Goal: Task Accomplishment & Management: Use online tool/utility

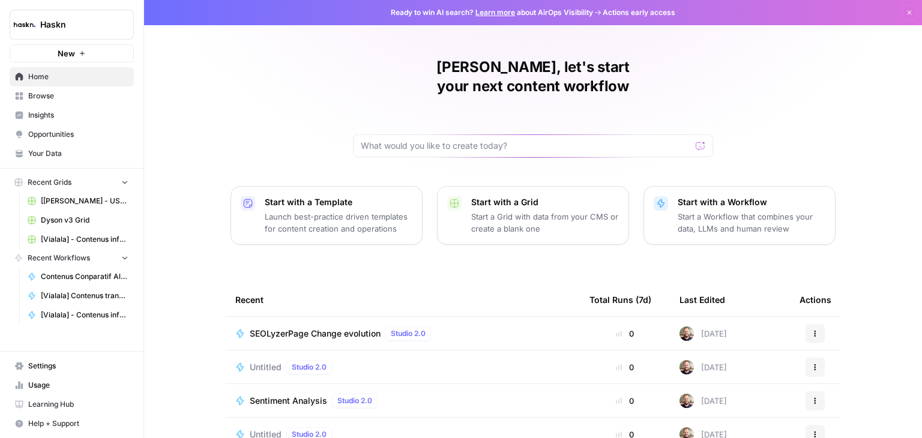
click at [35, 98] on span "Browse" at bounding box center [78, 96] width 100 height 11
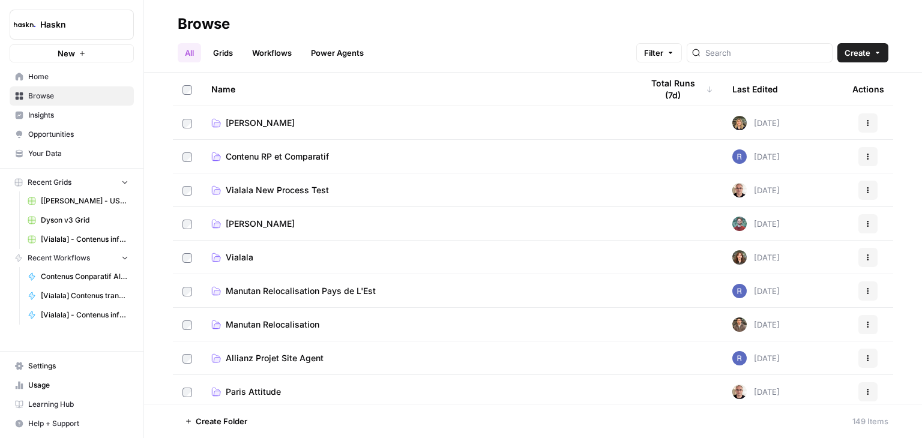
click at [718, 49] on div at bounding box center [760, 52] width 146 height 19
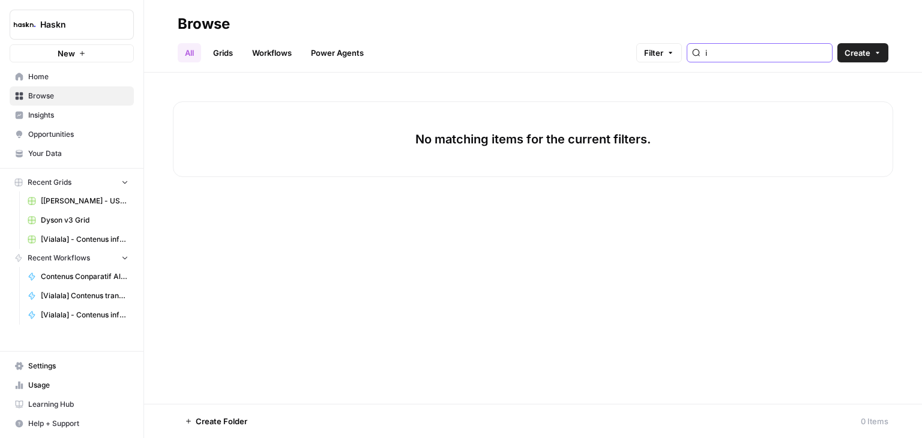
type input "i"
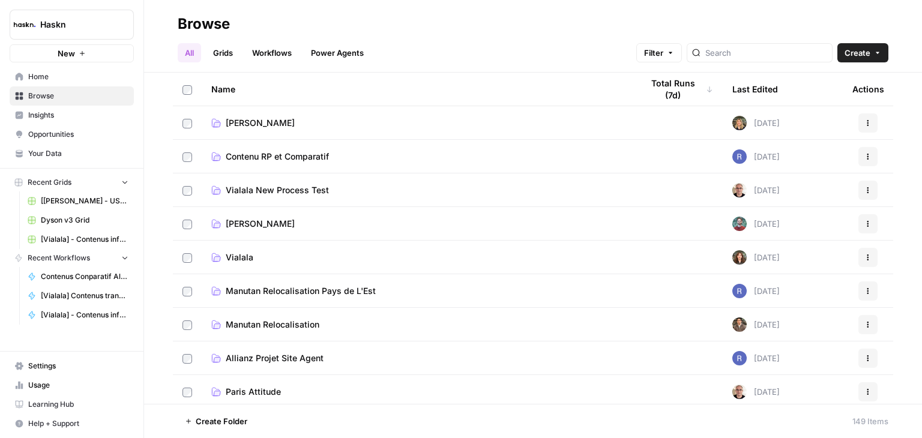
click at [73, 79] on span "Home" at bounding box center [78, 76] width 100 height 11
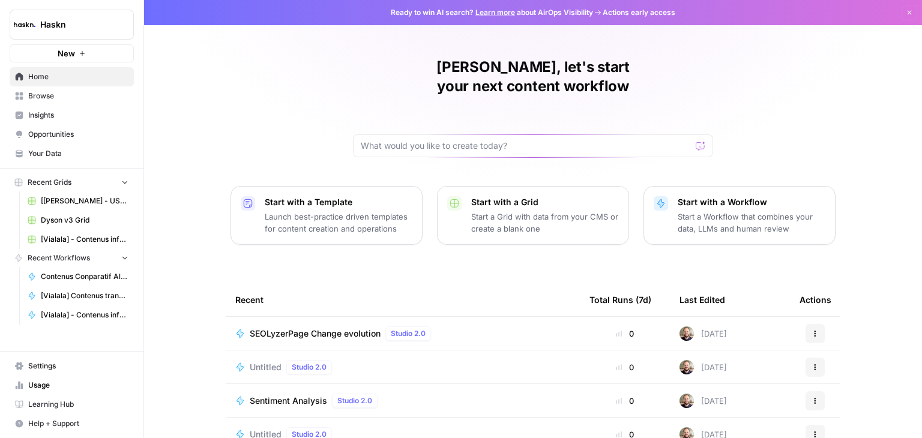
drag, startPoint x: 92, startPoint y: 54, endPoint x: 191, endPoint y: 47, distance: 98.7
click at [191, 47] on div "Haskn New Home Browse Insights Opportunities Your Data Recent Grids [Max Wareho…" at bounding box center [461, 219] width 922 height 438
click at [88, 49] on button "New" at bounding box center [72, 53] width 124 height 18
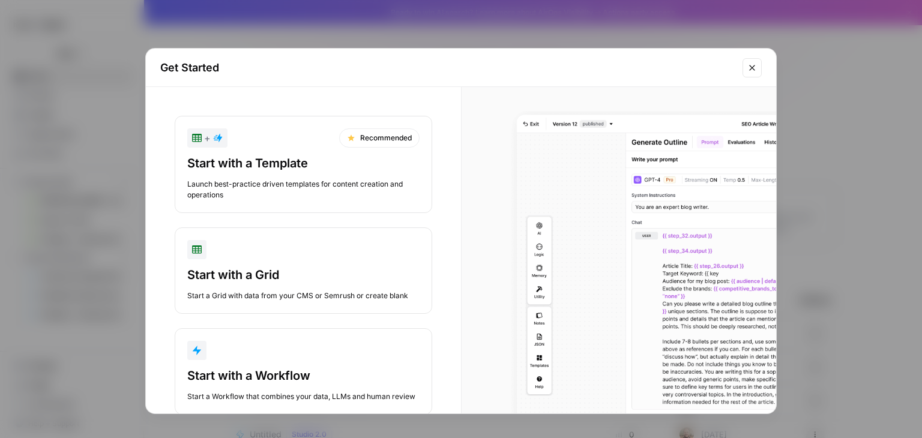
click at [310, 373] on div "Start with a Workflow" at bounding box center [303, 375] width 232 height 17
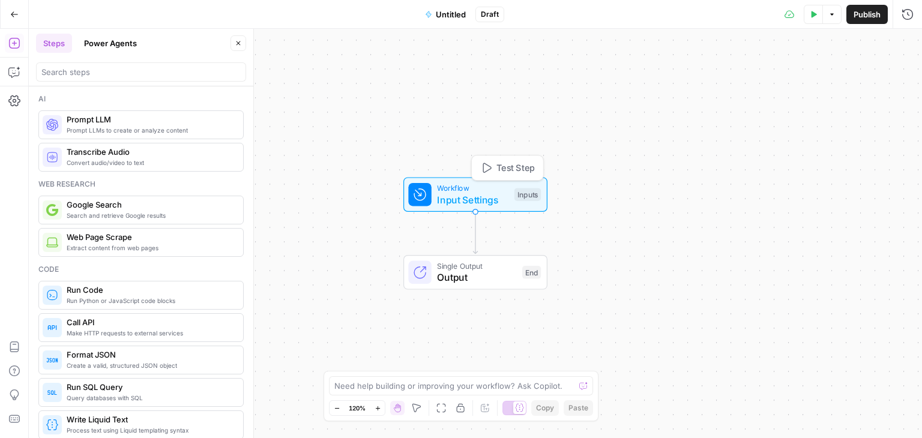
click at [490, 204] on span "Input Settings" at bounding box center [472, 200] width 71 height 14
click at [792, 83] on span "Add Field" at bounding box center [787, 82] width 35 height 12
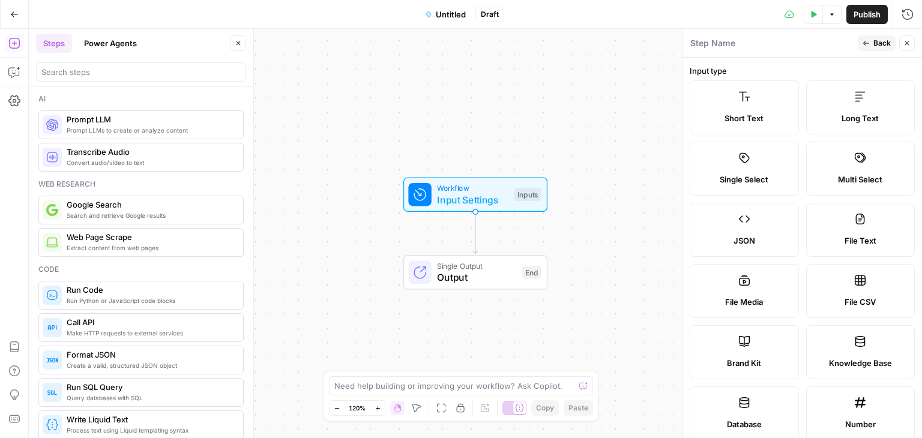
click at [822, 286] on label "File CSV" at bounding box center [860, 291] width 109 height 54
type textarea "Supports .csv file type"
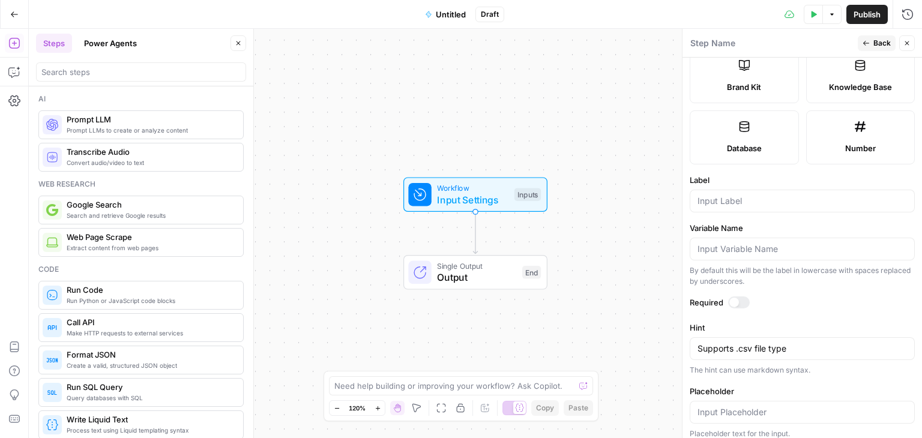
scroll to position [283, 0]
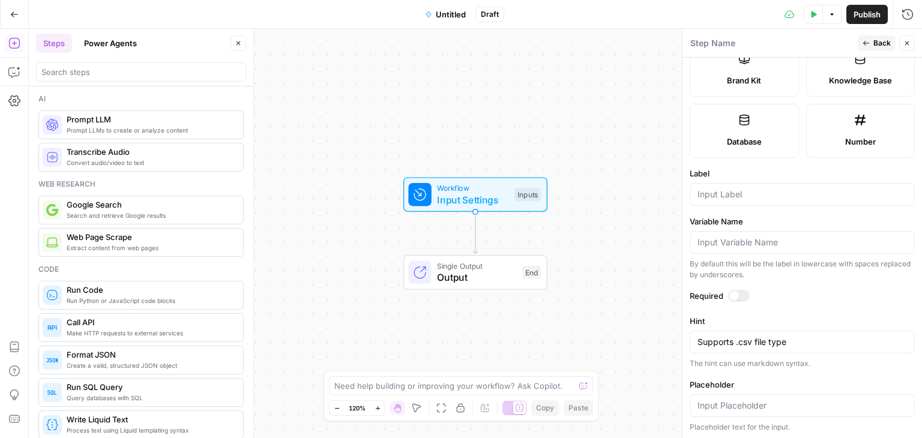
click at [740, 295] on div at bounding box center [739, 296] width 22 height 12
click at [495, 229] on div "Workflow Input Settings Inputs Single Output Output End" at bounding box center [475, 233] width 893 height 409
click at [122, 73] on input "search" at bounding box center [140, 72] width 199 height 12
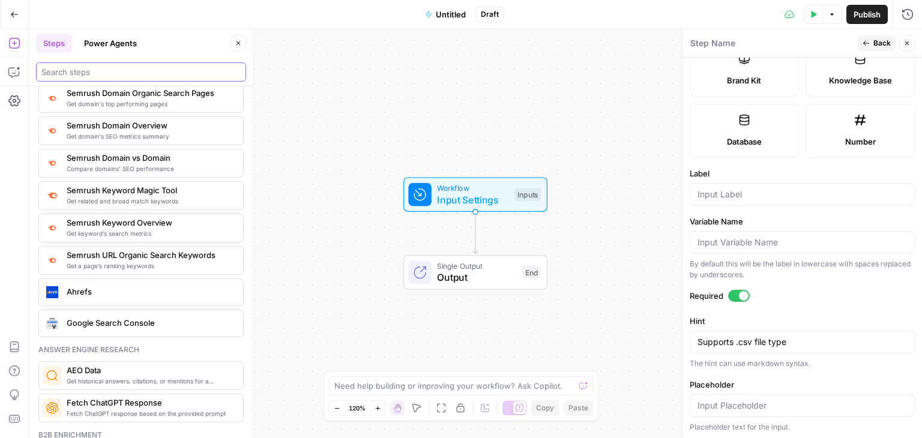
scroll to position [1434, 0]
click at [130, 320] on div "Google Search Console" at bounding box center [141, 323] width 196 height 19
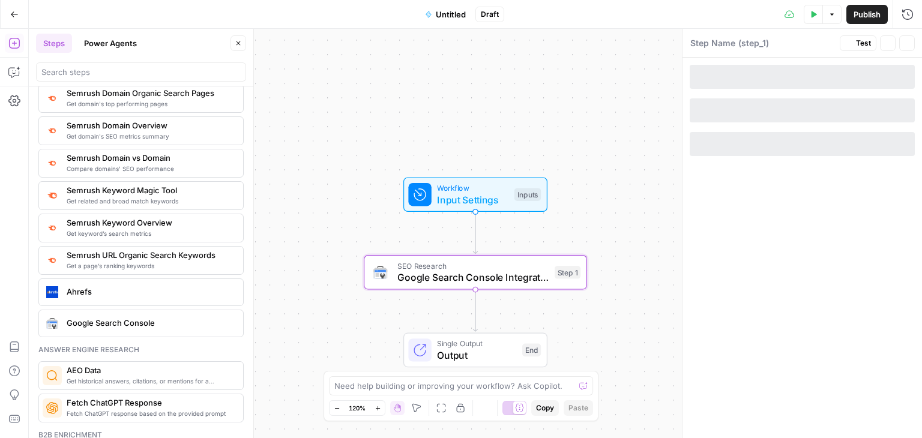
type textarea "Google Search Console Integration"
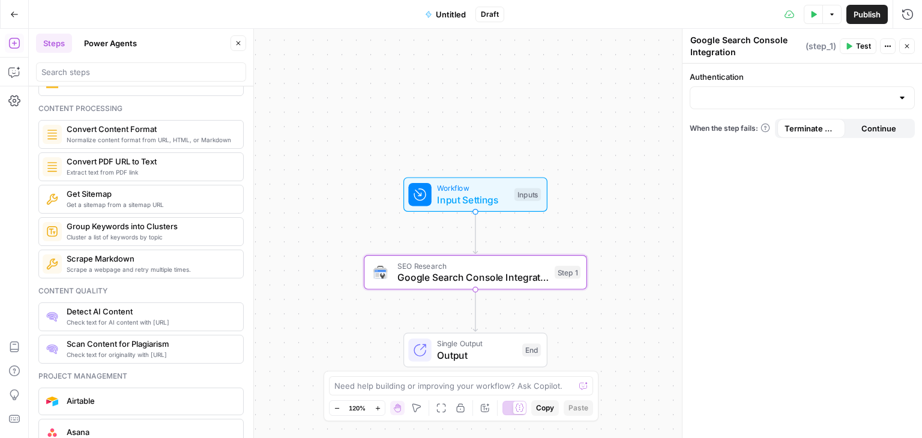
scroll to position [2050, 0]
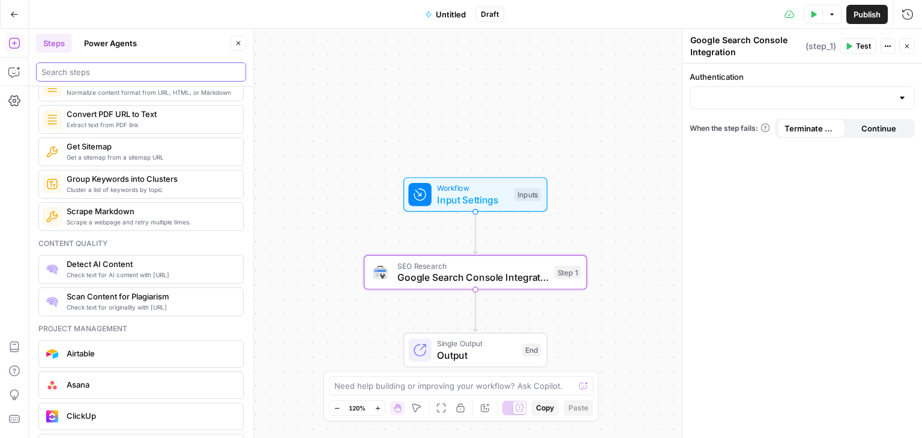
click at [93, 74] on input "search" at bounding box center [140, 72] width 199 height 12
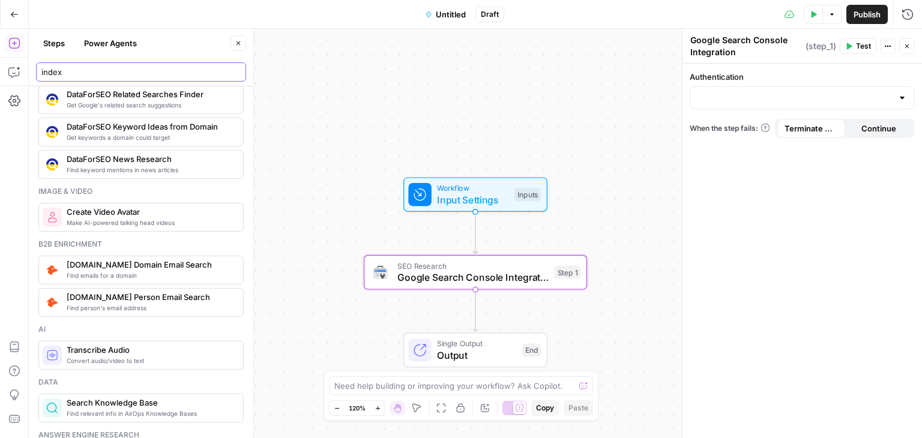
scroll to position [0, 0]
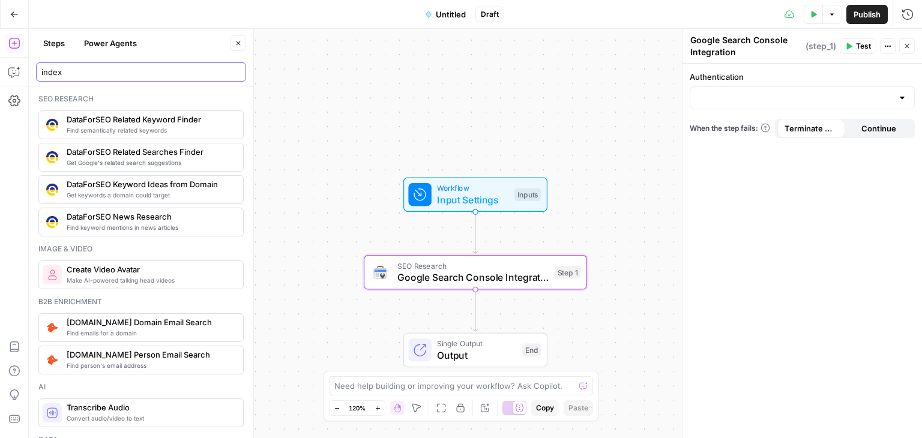
click at [142, 70] on input "index" at bounding box center [140, 72] width 199 height 12
click at [97, 74] on input "index" at bounding box center [140, 72] width 199 height 12
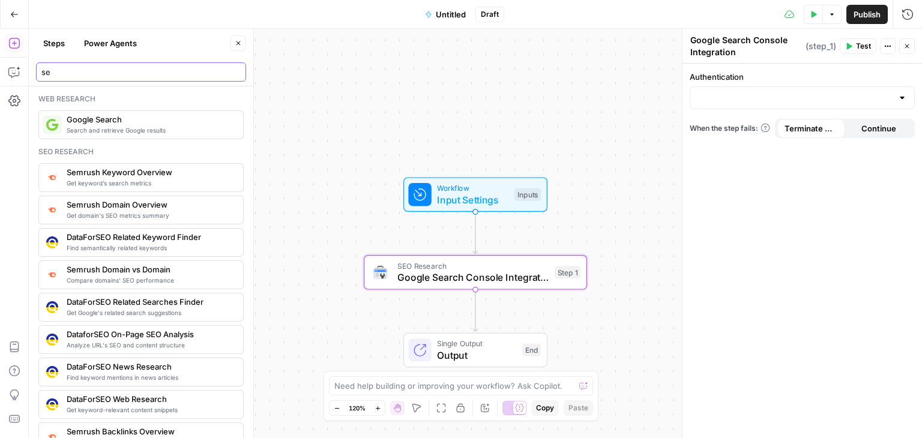
type input "se"
click at [103, 121] on span "Google Search" at bounding box center [150, 119] width 167 height 12
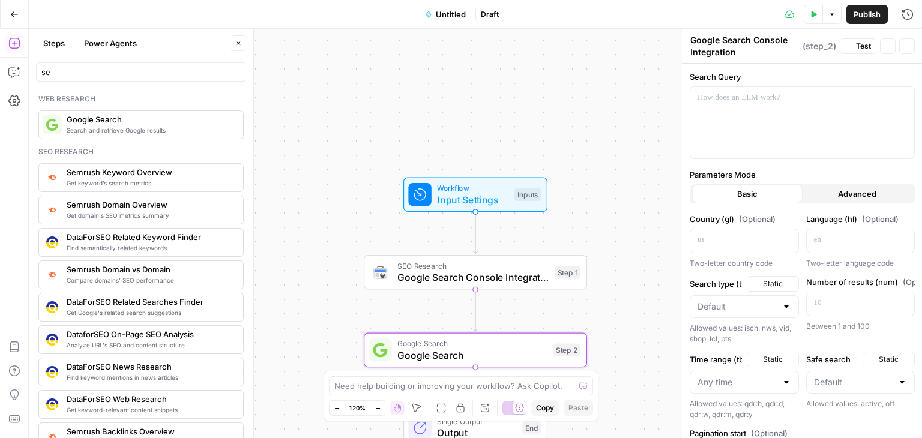
type textarea "Google Search"
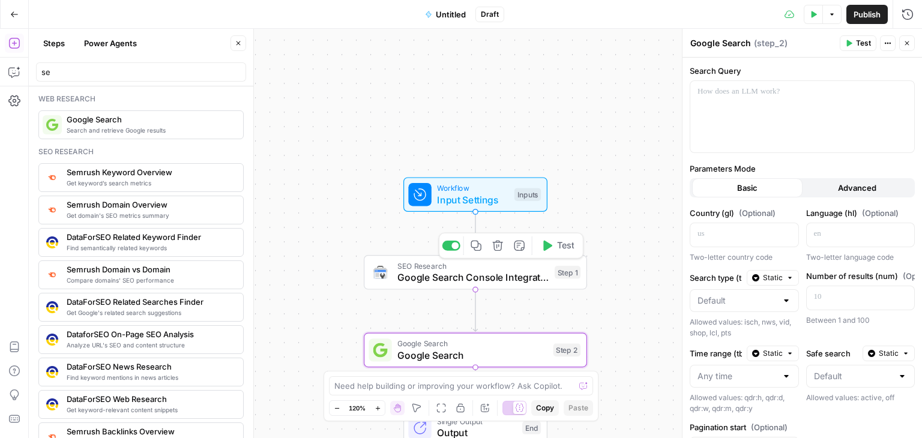
click at [498, 246] on icon "button" at bounding box center [497, 245] width 11 height 11
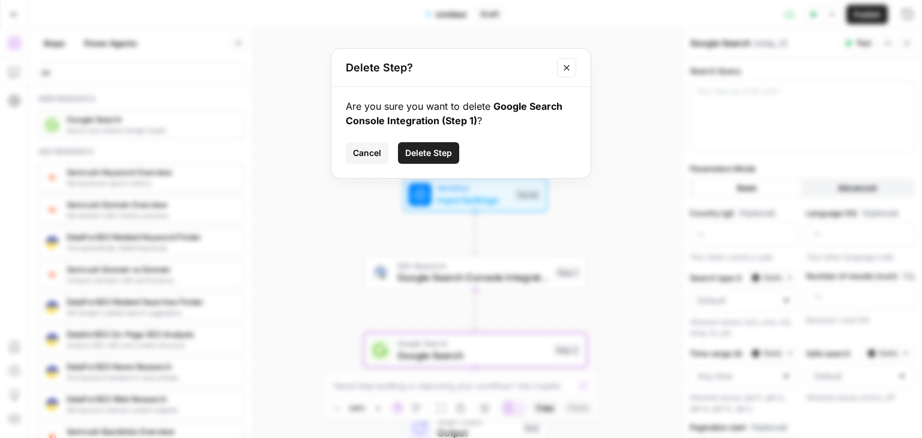
click at [435, 155] on span "Delete Step" at bounding box center [428, 153] width 47 height 12
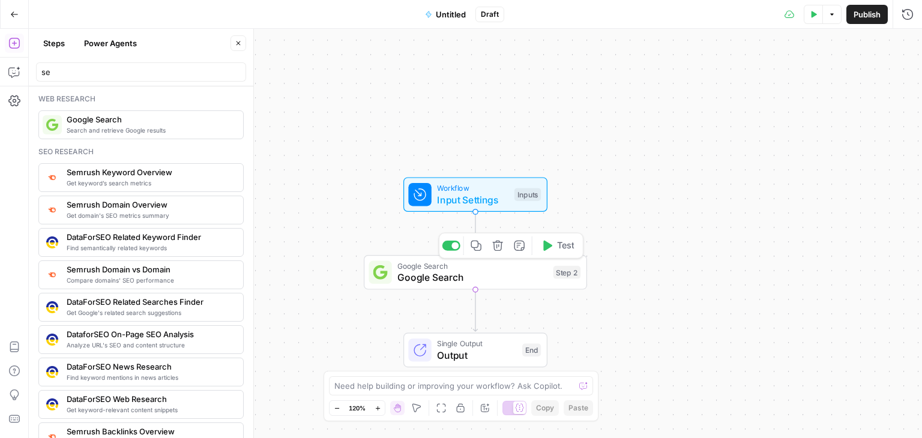
click at [514, 274] on span "Google Search" at bounding box center [472, 277] width 150 height 14
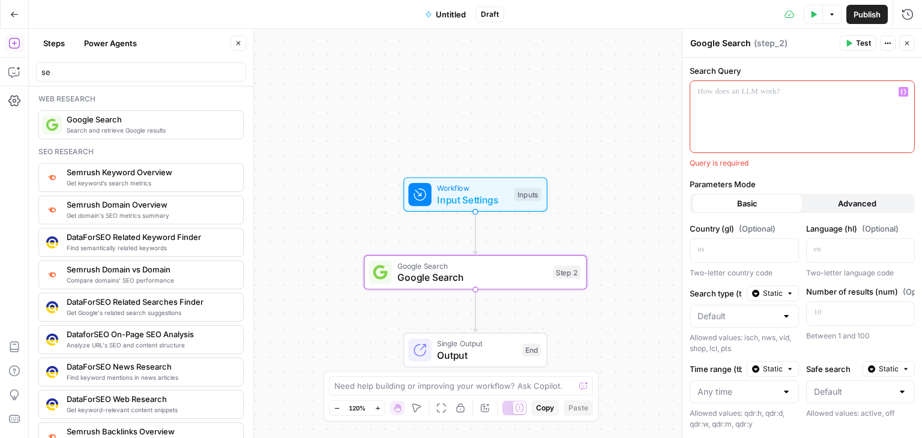
click at [795, 104] on div at bounding box center [802, 116] width 224 height 71
click at [900, 89] on icon "button" at bounding box center [903, 92] width 6 height 6
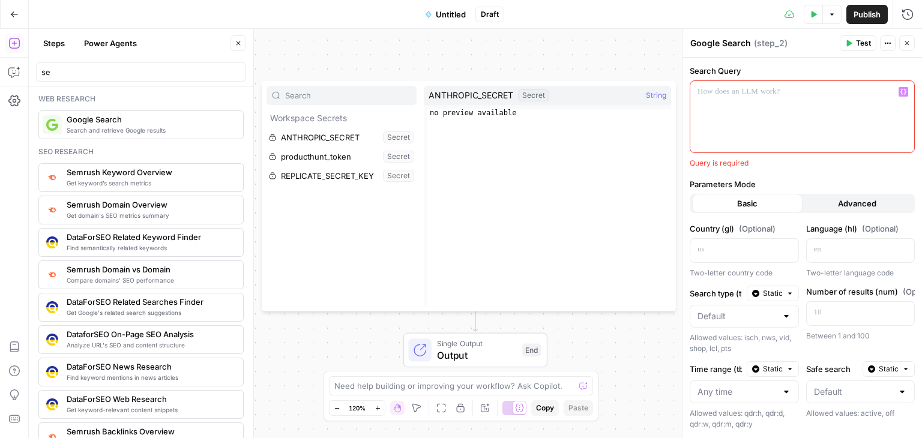
click at [816, 110] on div at bounding box center [802, 116] width 224 height 71
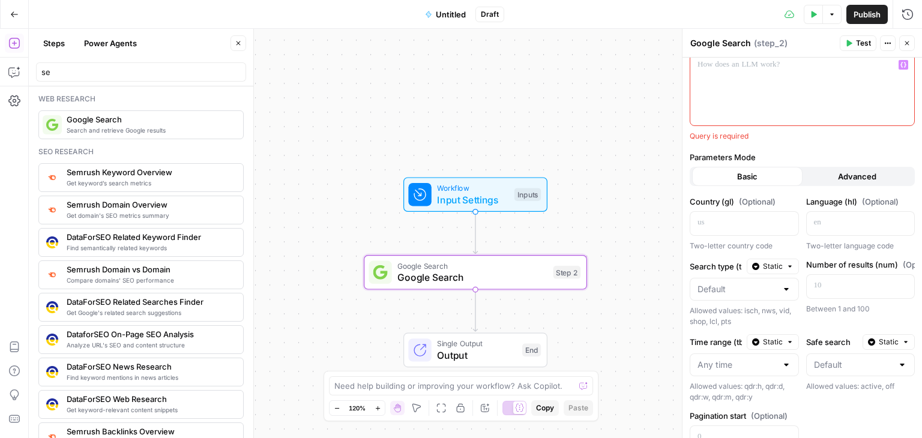
scroll to position [27, 0]
click at [824, 176] on button "Advanced" at bounding box center [858, 176] width 110 height 19
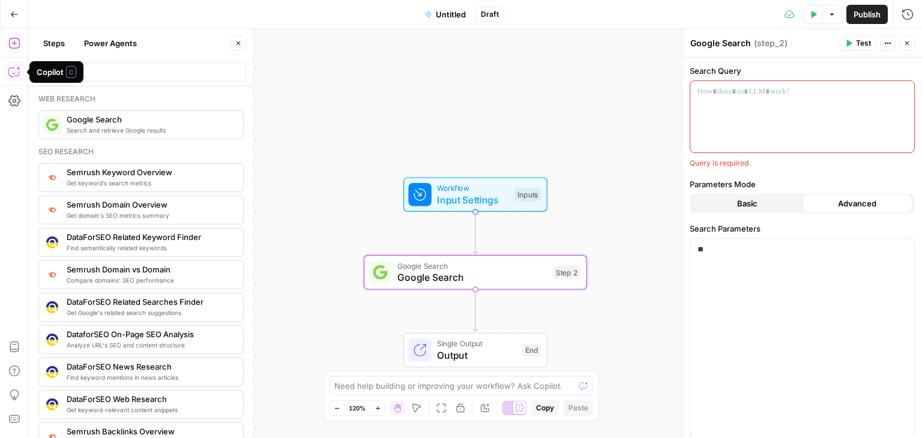
click at [18, 73] on icon "button" at bounding box center [14, 72] width 12 height 12
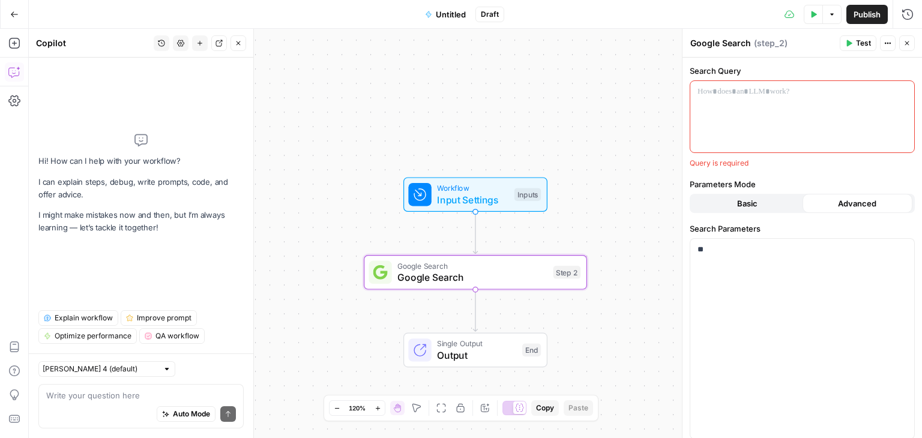
click at [62, 397] on textarea at bounding box center [141, 396] width 190 height 12
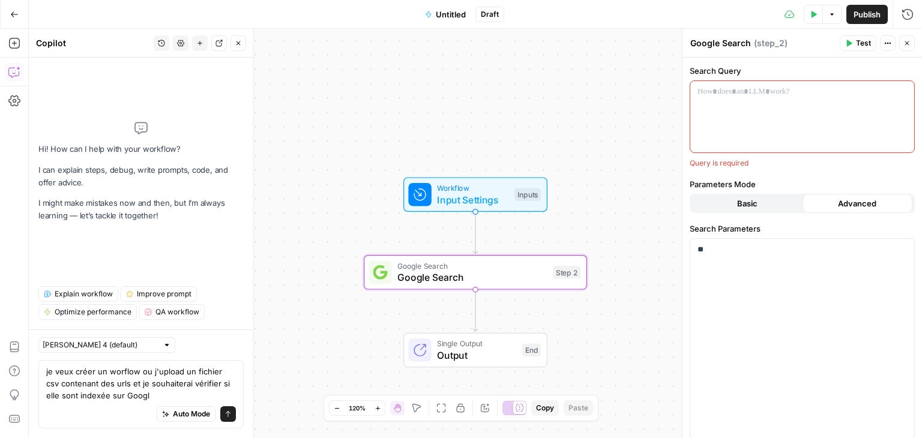
type textarea "je veux créer un worflow ou j'upload un fichier csv contenant des urls et je so…"
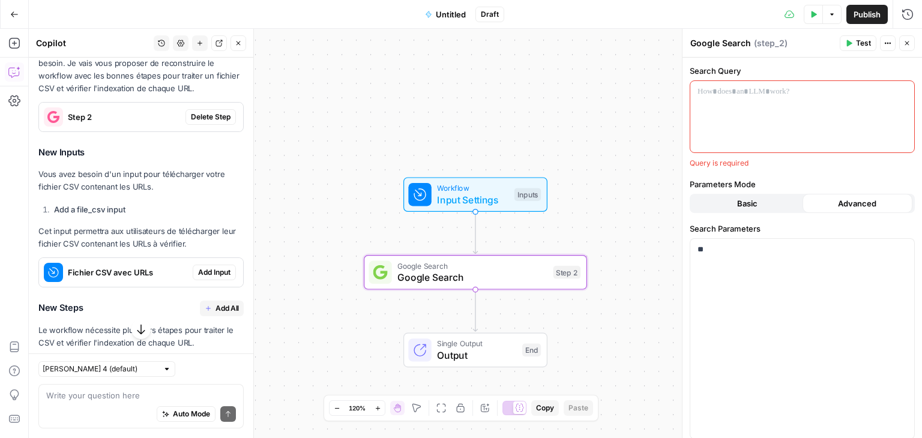
scroll to position [223, 0]
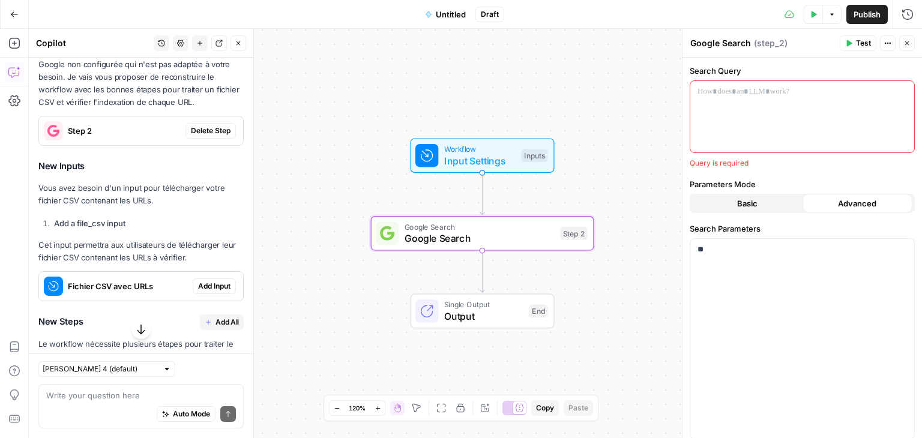
click at [200, 128] on span "Delete Step" at bounding box center [211, 130] width 40 height 11
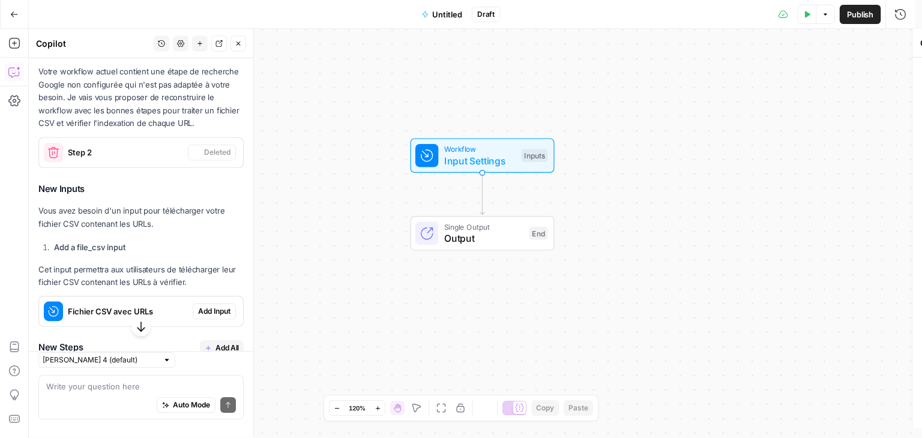
scroll to position [243, 0]
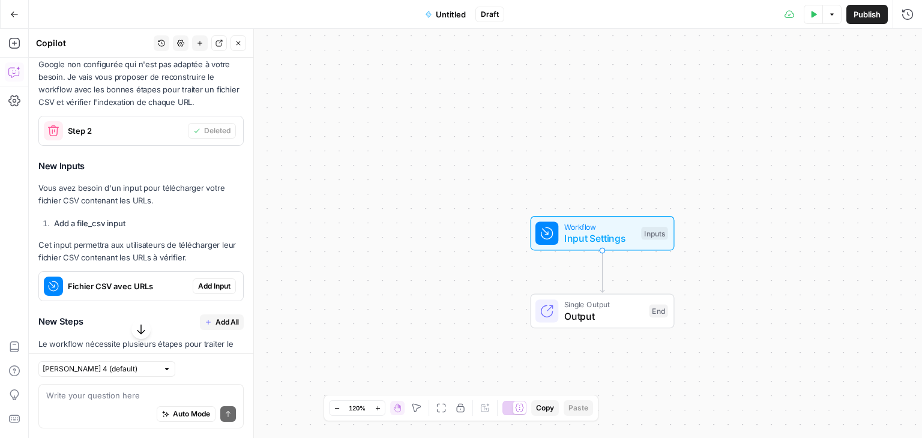
click at [207, 286] on span "Add Input" at bounding box center [214, 286] width 32 height 11
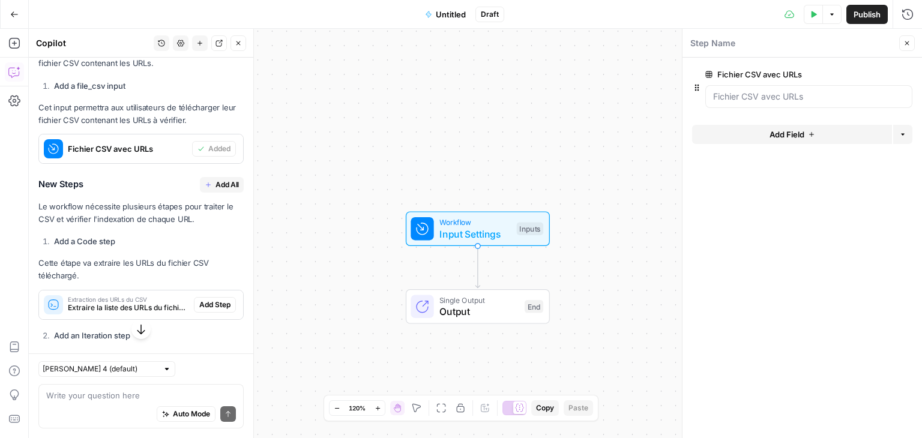
scroll to position [379, 0]
click at [216, 183] on span "Add All" at bounding box center [227, 185] width 23 height 11
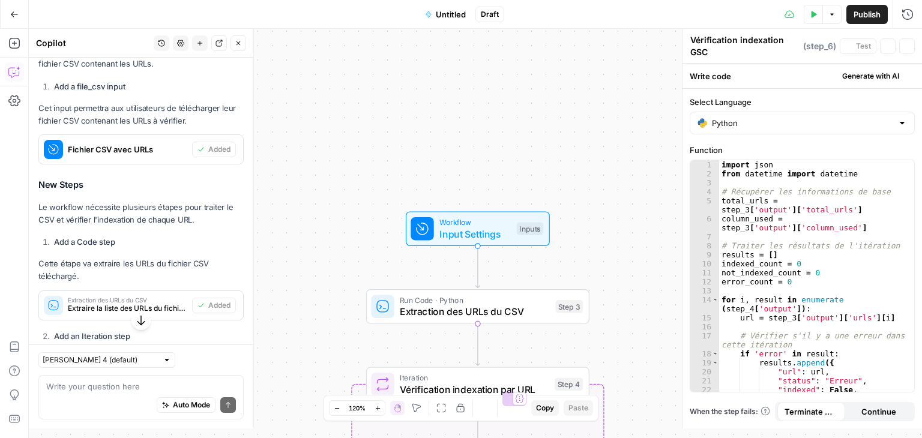
type textarea "Agrégation des résultats"
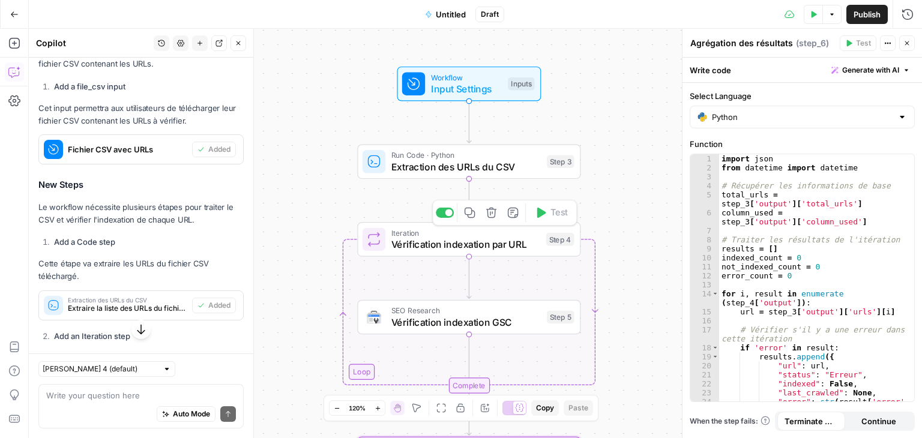
click at [482, 246] on span "Vérification indexation par URL" at bounding box center [465, 244] width 149 height 14
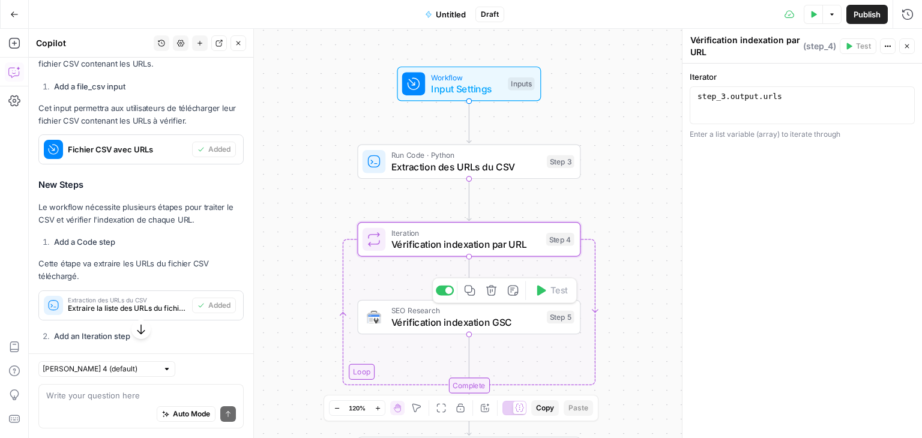
click at [423, 326] on span "Vérification indexation GSC" at bounding box center [466, 322] width 150 height 14
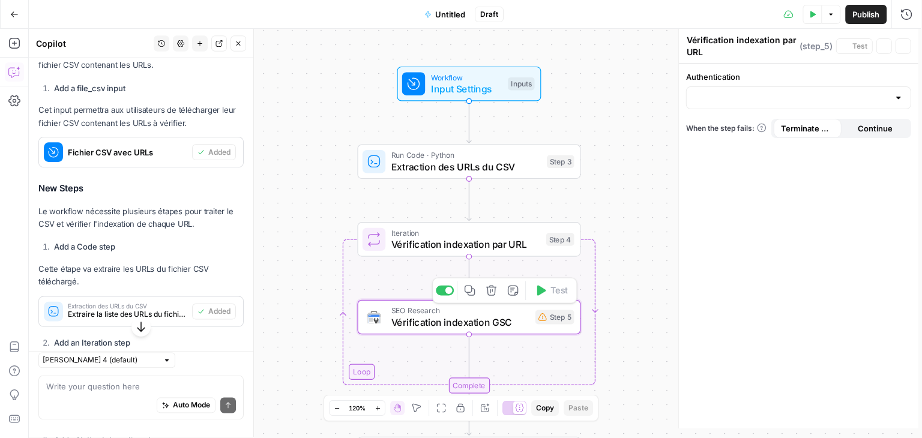
type textarea "Vérification indexation GSC"
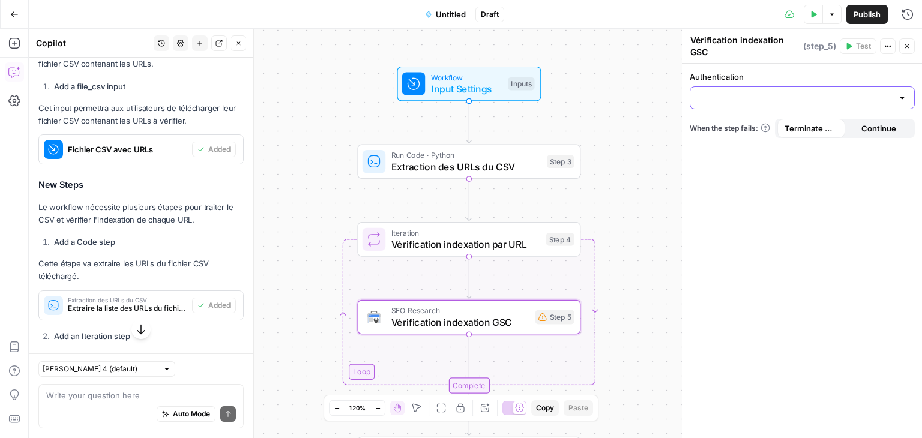
click at [783, 100] on input "Authentication" at bounding box center [795, 98] width 195 height 12
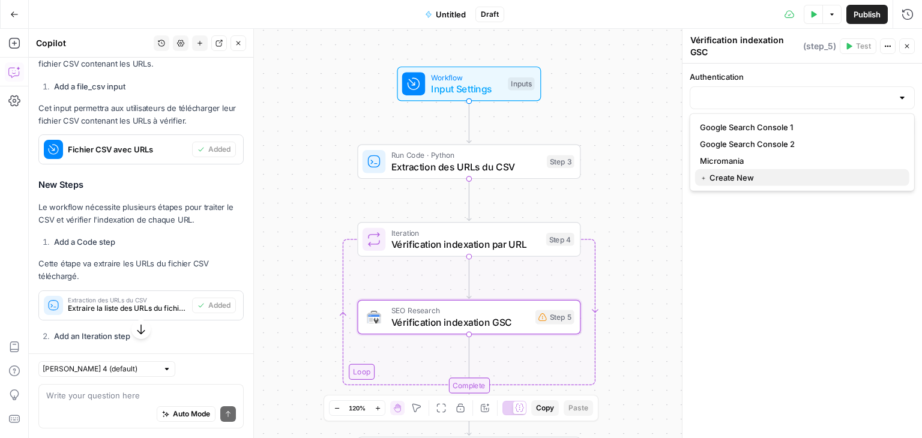
click at [725, 179] on span "﹢ Create New" at bounding box center [800, 178] width 200 height 12
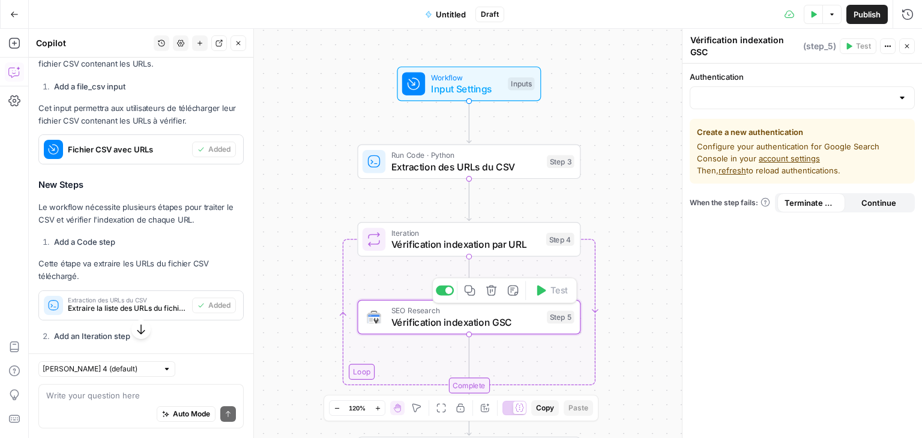
click at [511, 297] on button "Add Note" at bounding box center [513, 290] width 19 height 19
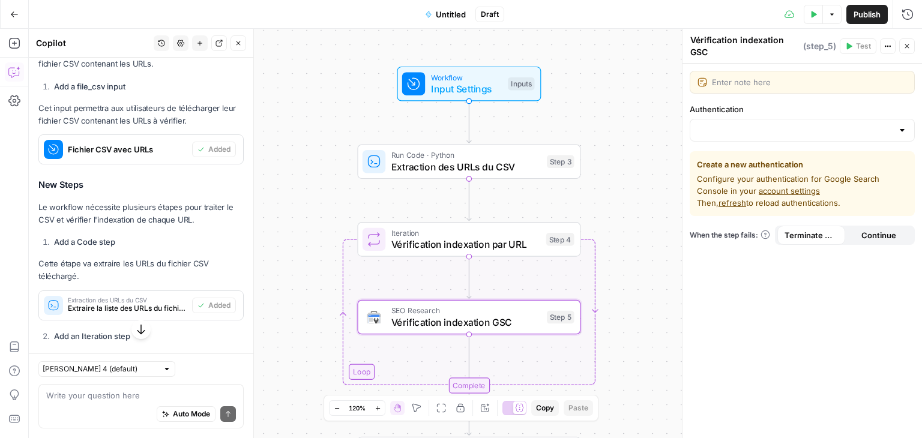
click at [890, 43] on icon "button" at bounding box center [887, 46] width 7 height 7
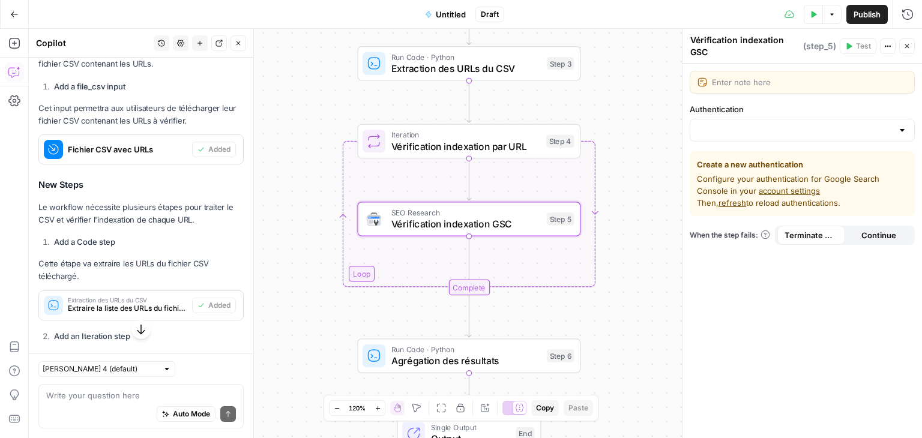
click at [402, 217] on span "Vérification indexation GSC" at bounding box center [466, 224] width 150 height 14
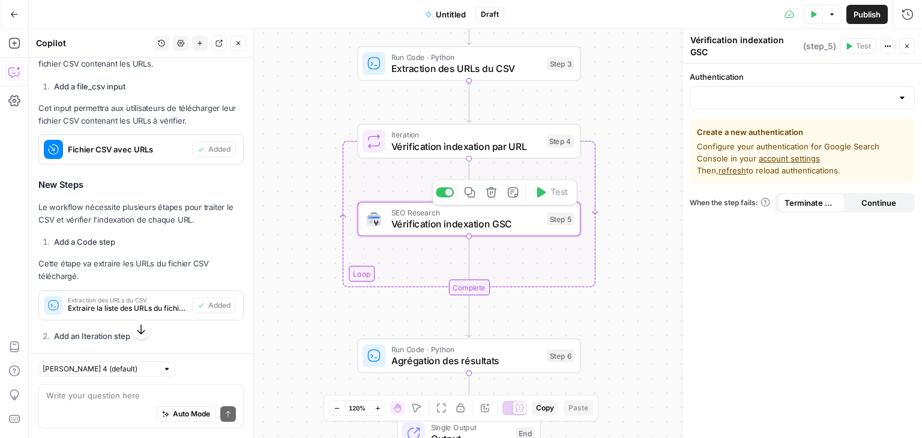
click at [402, 217] on span "Vérification indexation GSC" at bounding box center [466, 224] width 150 height 14
click at [775, 158] on link "account settings" at bounding box center [789, 159] width 61 height 10
click at [466, 291] on div "Complete" at bounding box center [468, 288] width 41 height 16
click at [369, 142] on icon at bounding box center [374, 141] width 14 height 14
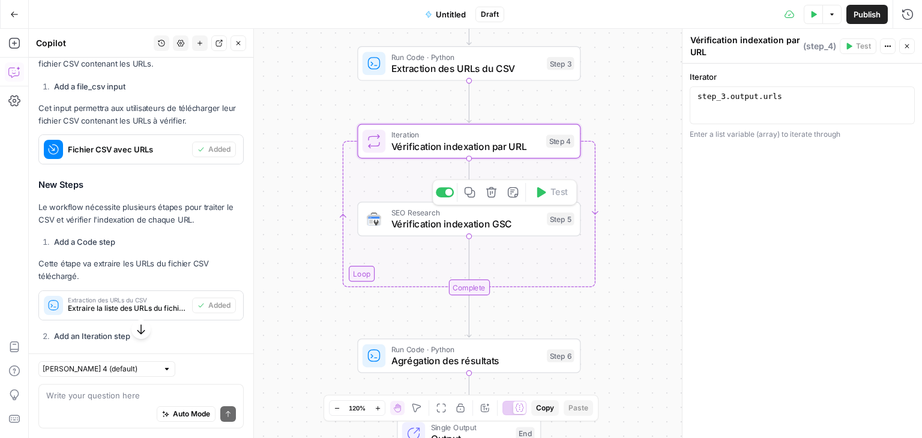
click at [430, 218] on span "Vérification indexation GSC" at bounding box center [466, 224] width 150 height 14
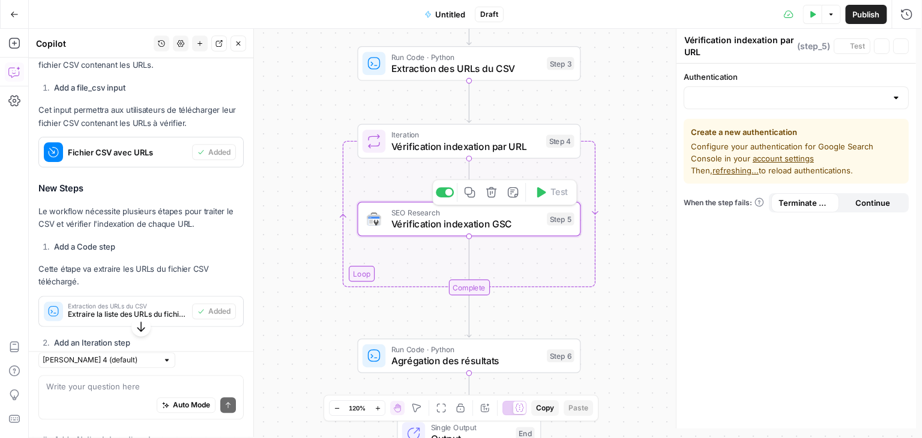
type textarea "Vérification indexation GSC"
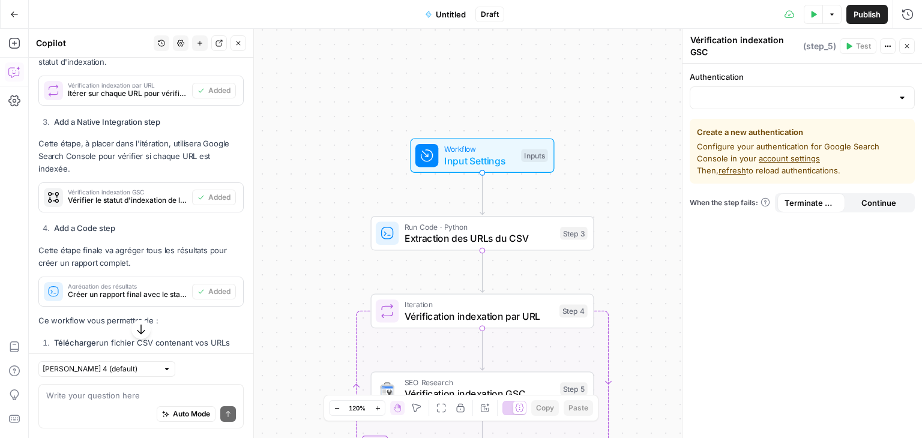
scroll to position [689, 0]
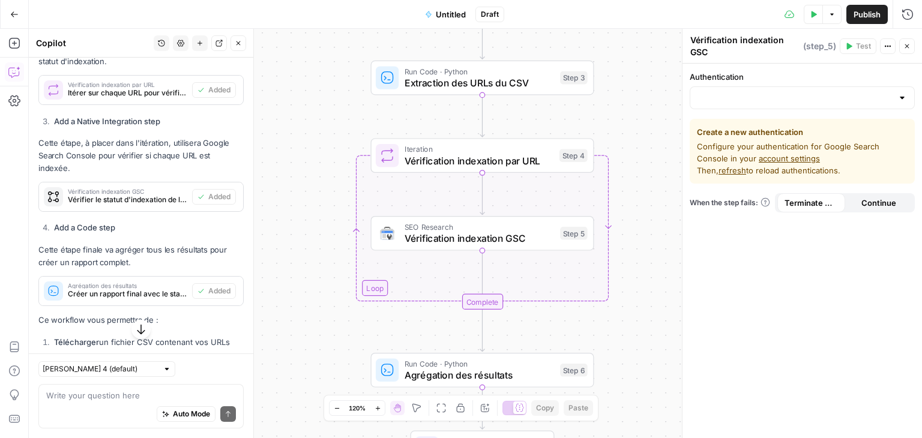
click at [738, 109] on div "Authentication Create a new authentication Configure your authentication for Go…" at bounding box center [803, 251] width 240 height 375
click at [744, 103] on div at bounding box center [802, 97] width 225 height 23
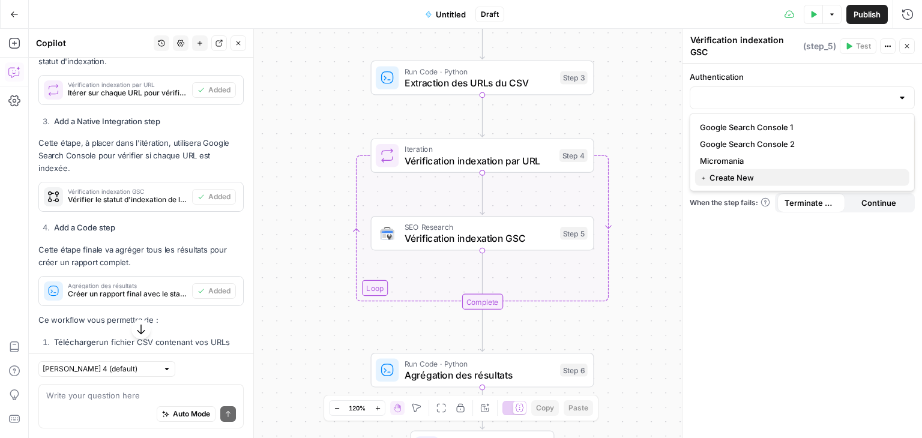
click at [725, 176] on span "﹢ Create New" at bounding box center [800, 178] width 200 height 12
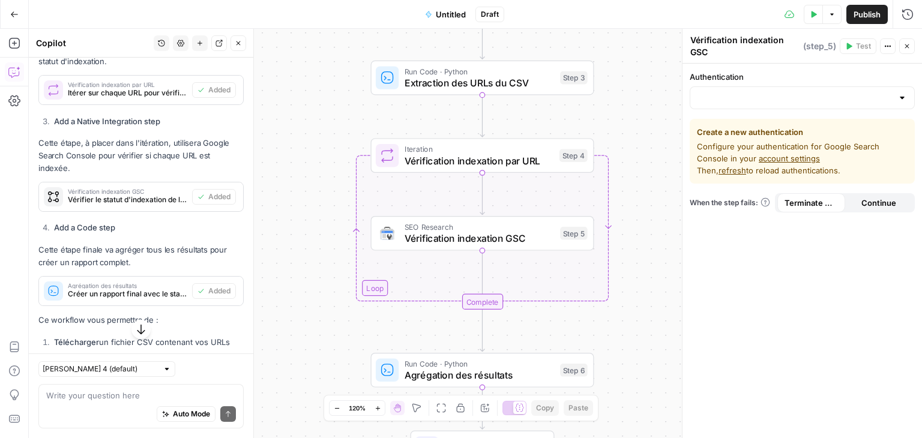
click at [764, 158] on link "account settings" at bounding box center [789, 159] width 61 height 10
click at [19, 8] on button "Go Back" at bounding box center [15, 15] width 22 height 22
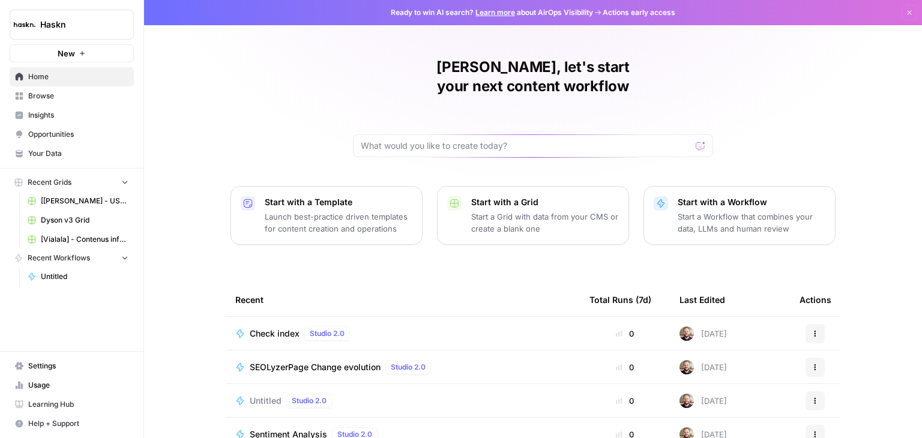
click at [812, 330] on icon "button" at bounding box center [815, 333] width 7 height 7
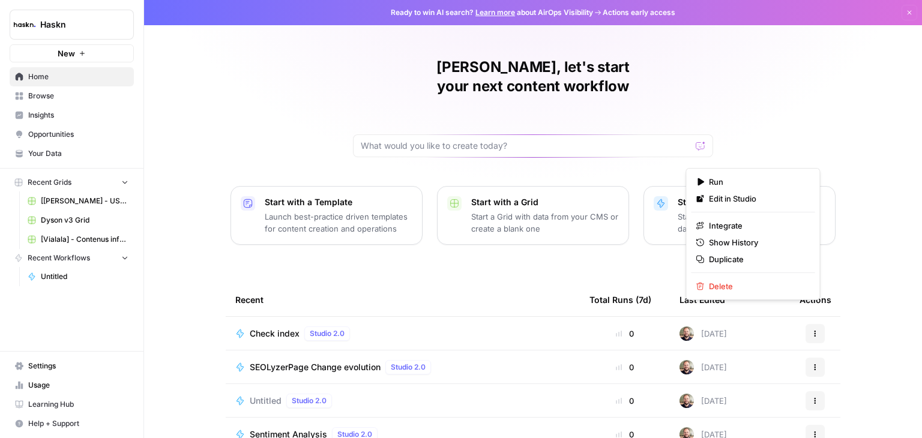
click at [855, 195] on div "Lionel, let's start your next content workflow Start with a Template Launch bes…" at bounding box center [533, 286] width 778 height 572
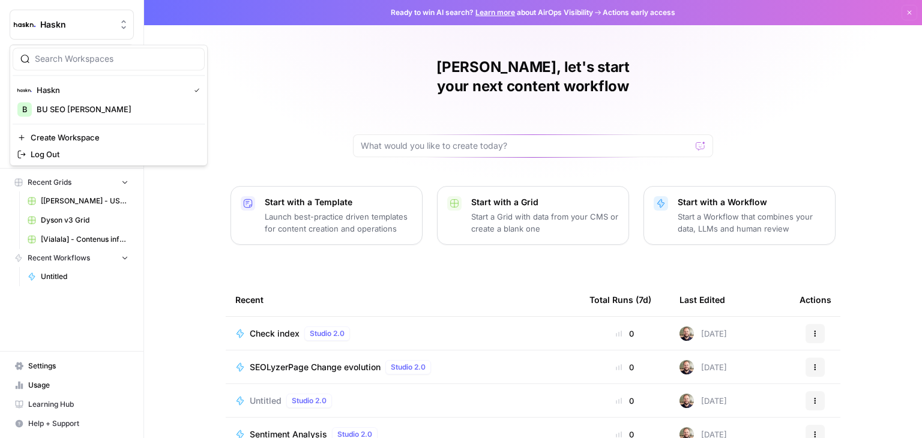
click at [110, 21] on span "Haskn" at bounding box center [76, 25] width 73 height 12
click at [163, 86] on span "Haskn" at bounding box center [111, 90] width 148 height 12
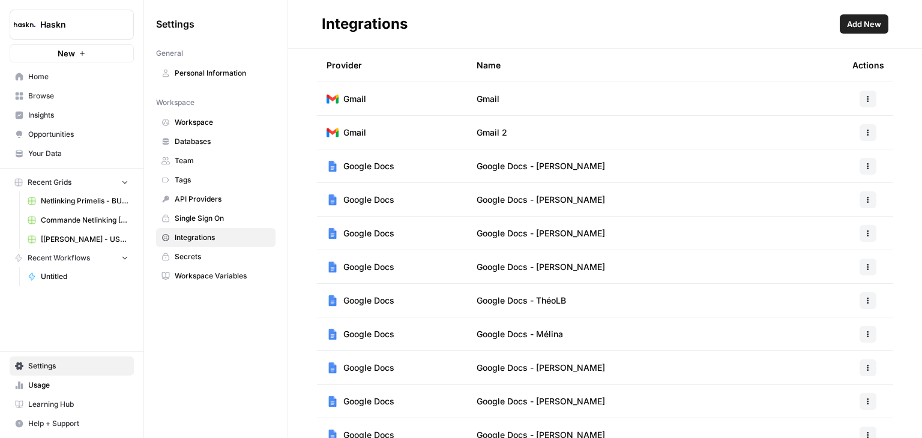
click at [863, 25] on span "Add New" at bounding box center [864, 24] width 34 height 12
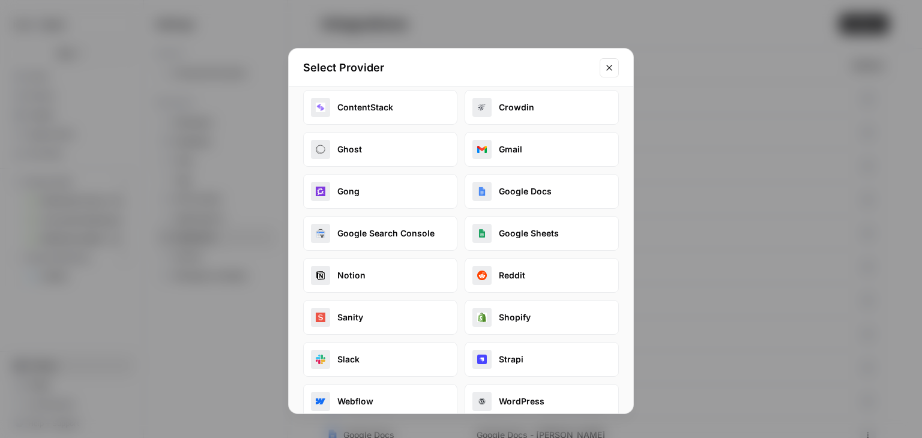
scroll to position [138, 0]
click at [384, 232] on button "Google Search Console" at bounding box center [380, 233] width 154 height 35
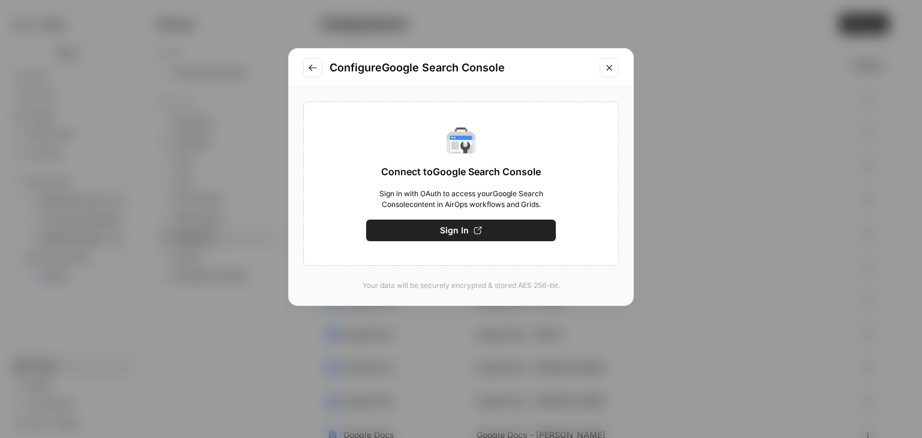
click at [426, 231] on button "Sign In" at bounding box center [461, 231] width 190 height 22
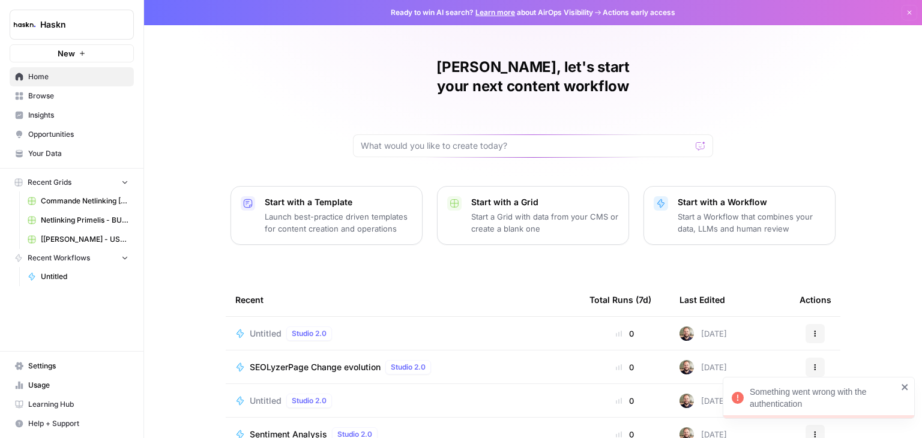
click at [755, 398] on div "Something went wrong with the authentication" at bounding box center [824, 398] width 148 height 24
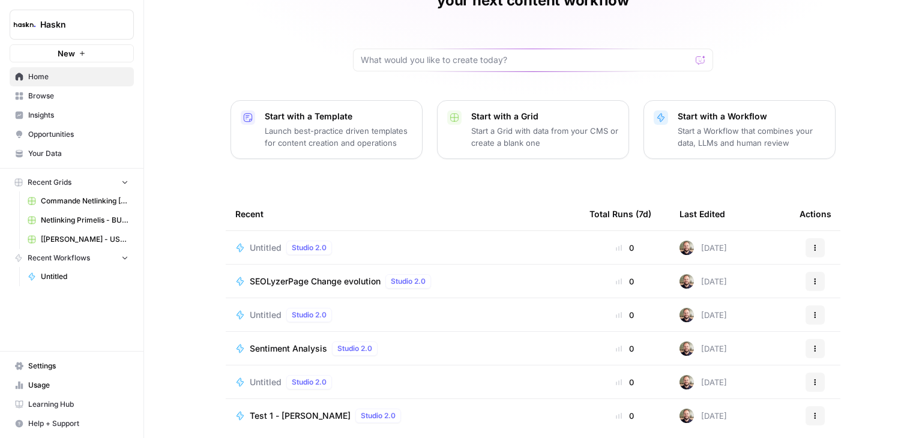
scroll to position [113, 0]
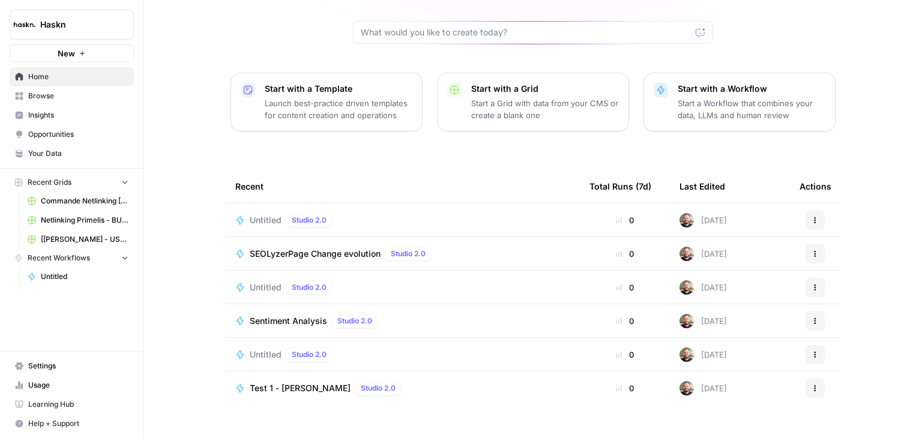
click at [49, 154] on span "Your Data" at bounding box center [78, 153] width 100 height 11
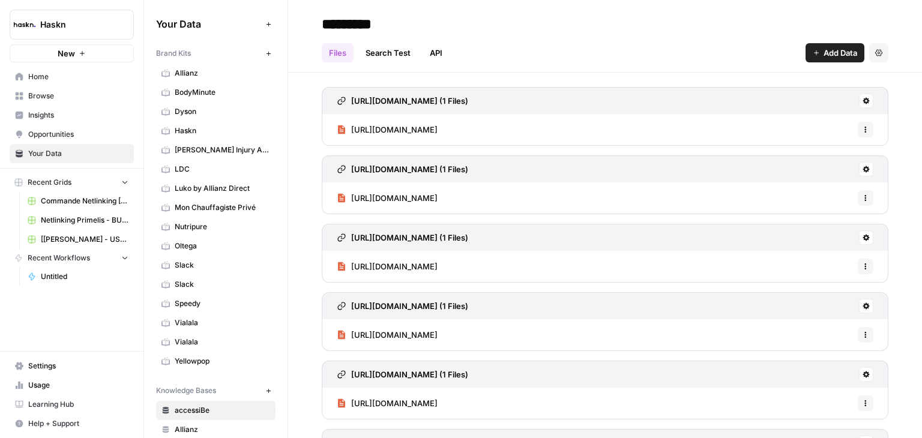
click at [55, 274] on span "Untitled" at bounding box center [85, 276] width 88 height 11
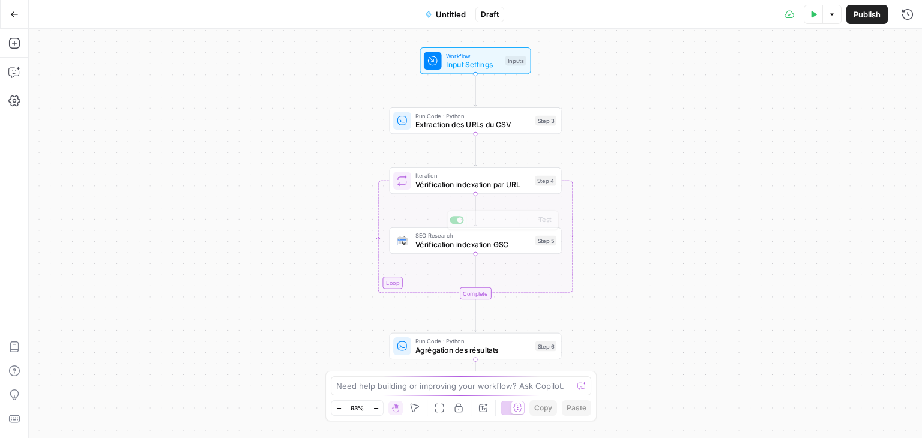
click at [460, 254] on div "Workflow Input Settings Inputs Run Code · Python Extraction des URLs du CSV Ste…" at bounding box center [475, 233] width 893 height 409
click at [445, 246] on span "Vérification indexation GSC" at bounding box center [472, 244] width 115 height 11
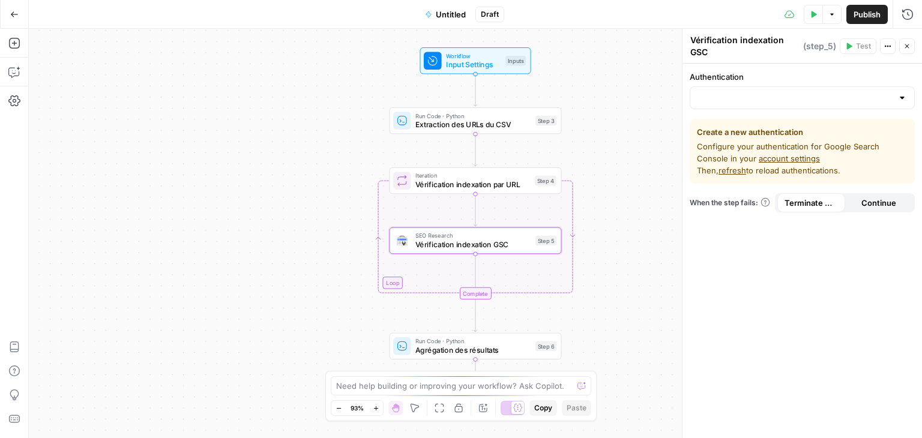
click at [776, 88] on div at bounding box center [802, 97] width 225 height 23
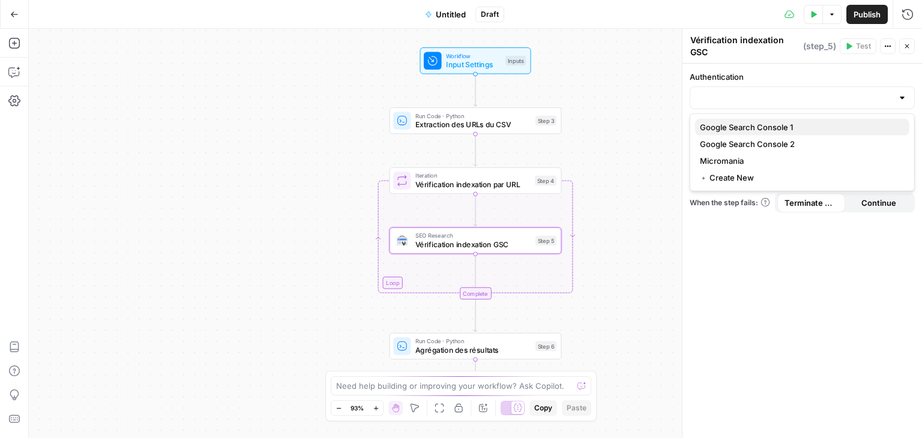
click at [761, 123] on span "Google Search Console 1" at bounding box center [800, 127] width 200 height 12
type input "Google Search Console 1"
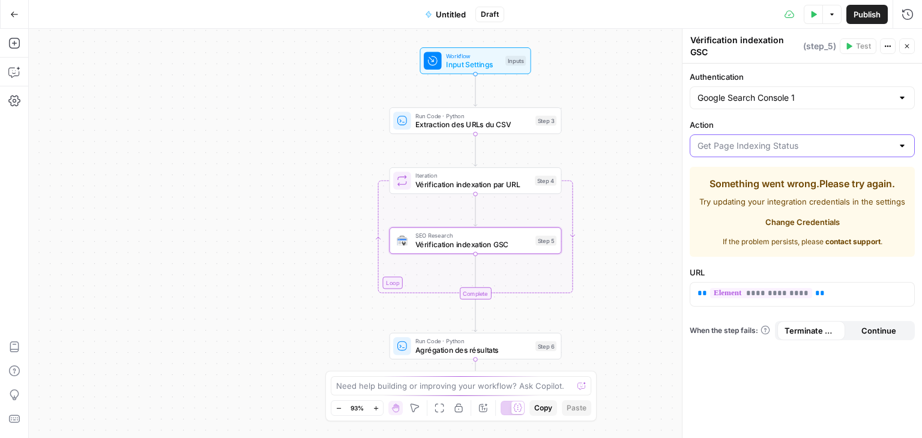
click at [752, 145] on input "Action" at bounding box center [795, 146] width 195 height 12
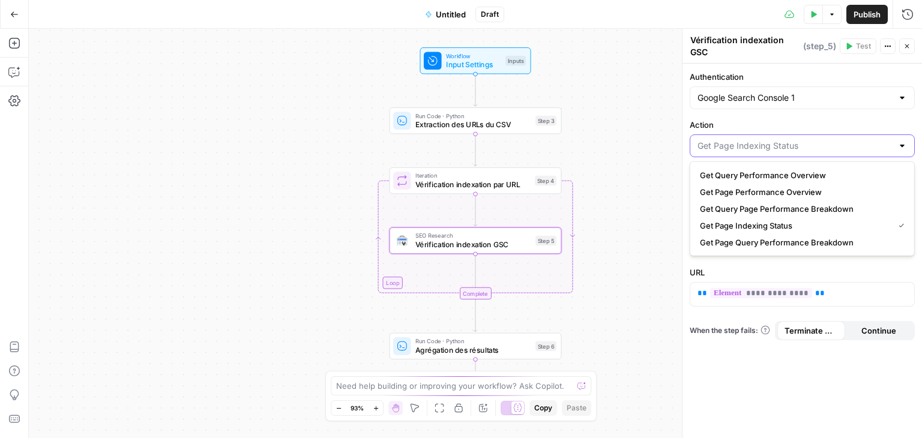
click at [752, 145] on input "Action" at bounding box center [795, 146] width 195 height 12
type input "Get Page Indexing Status"
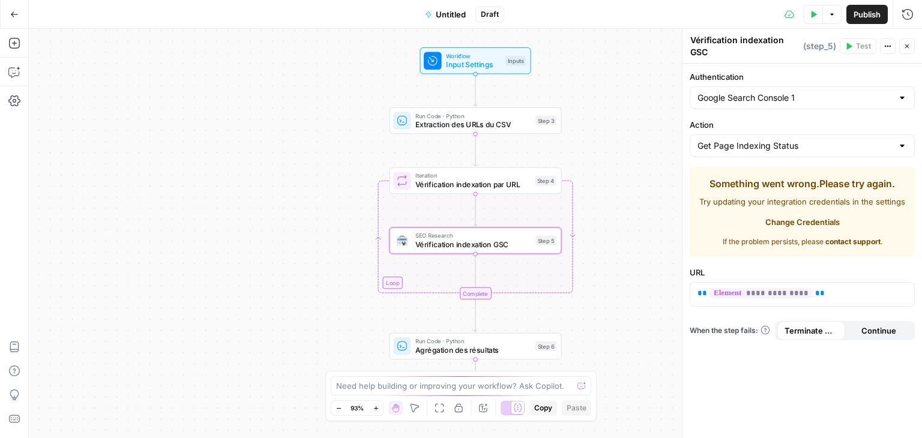
click at [776, 125] on label "Action" at bounding box center [802, 125] width 225 height 12
click at [776, 140] on input "Get Page Indexing Status" at bounding box center [795, 146] width 195 height 12
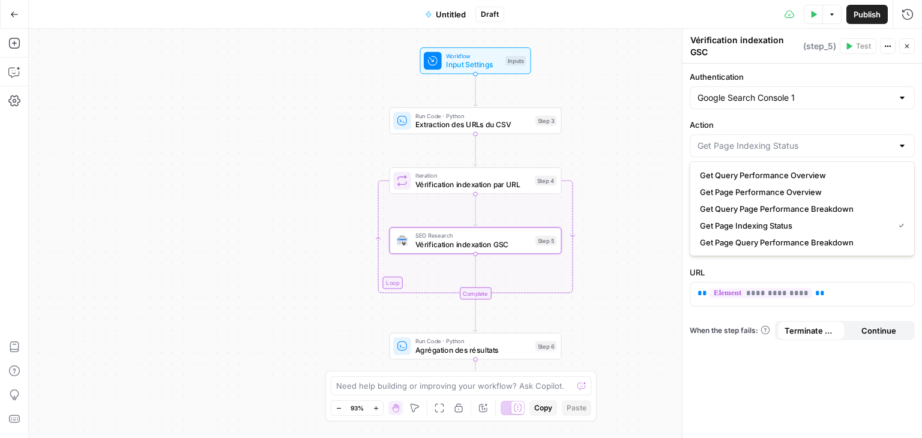
click at [776, 125] on label "Action" at bounding box center [802, 125] width 225 height 12
click at [776, 140] on input "Action" at bounding box center [795, 146] width 195 height 12
click at [723, 373] on div "**********" at bounding box center [803, 251] width 240 height 375
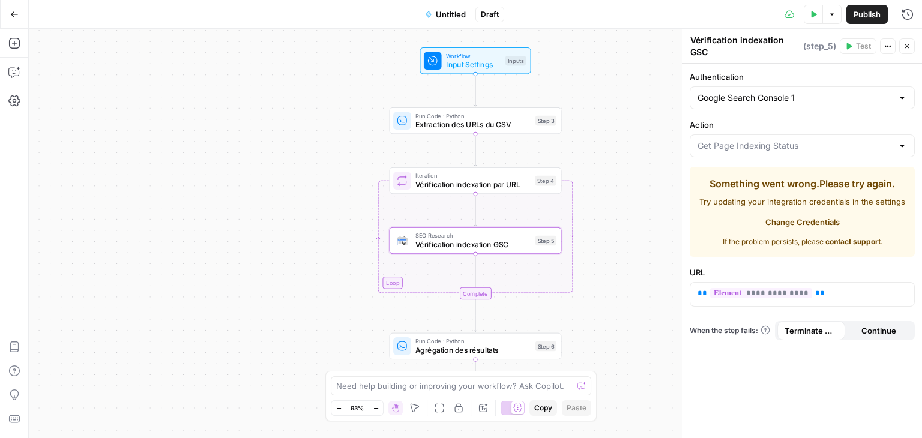
click at [824, 218] on span "Change Credentials" at bounding box center [802, 222] width 74 height 12
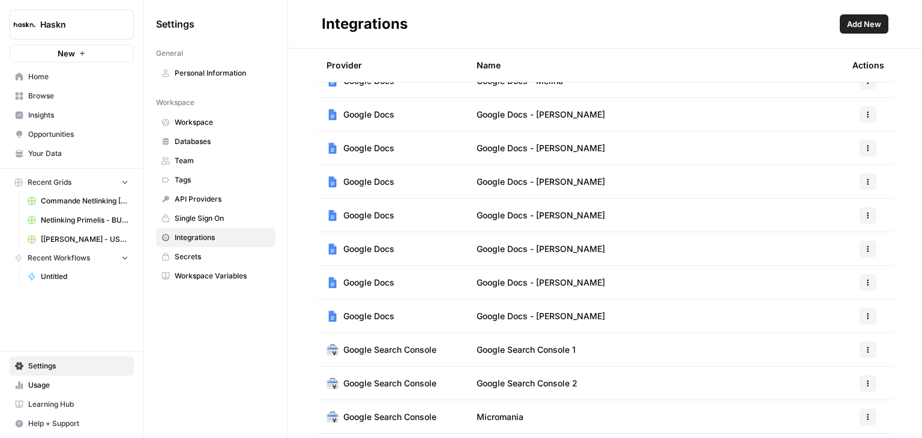
scroll to position [290, 0]
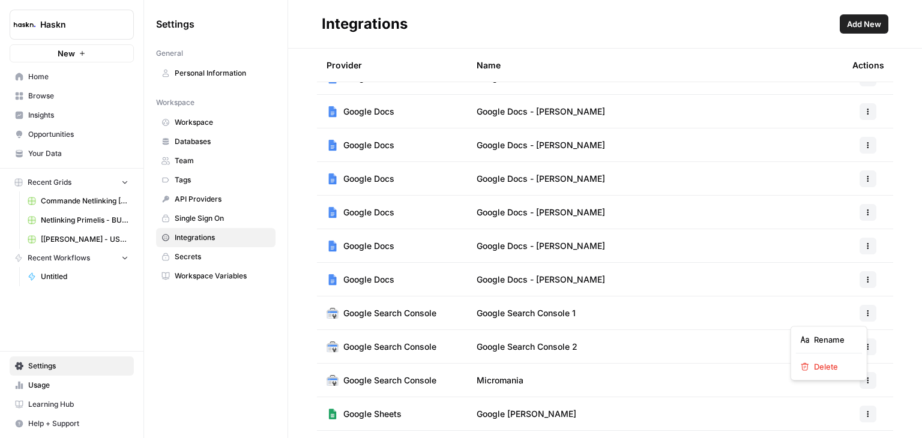
click at [867, 315] on icon "button" at bounding box center [868, 316] width 2 height 2
click at [419, 312] on span "Google Search Console" at bounding box center [389, 313] width 93 height 12
click at [345, 301] on td "Google Search Console" at bounding box center [392, 313] width 150 height 33
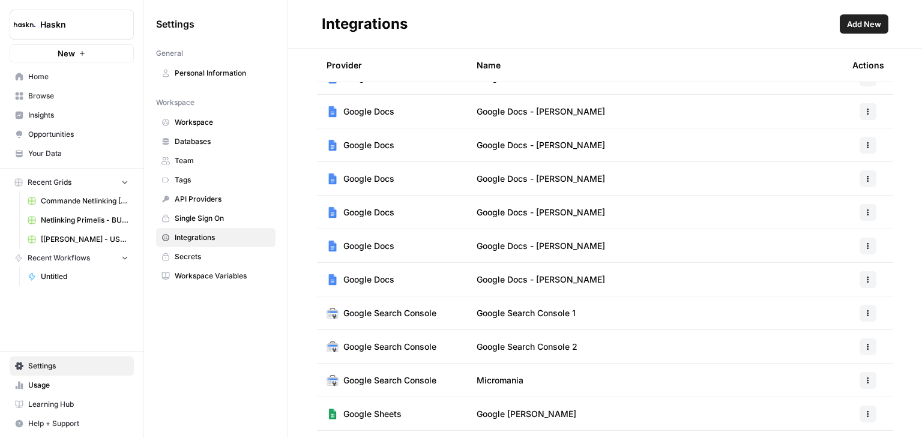
click at [752, 317] on td "Google Search Console 1" at bounding box center [655, 313] width 376 height 33
click at [843, 17] on button "Add New" at bounding box center [864, 23] width 49 height 19
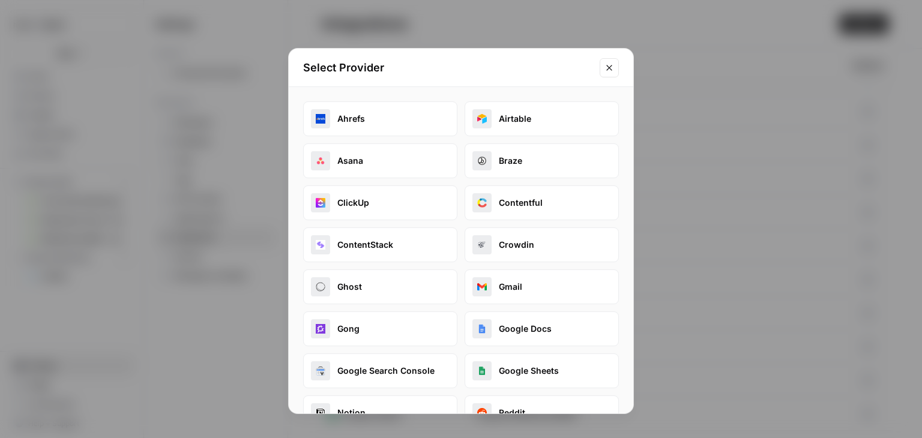
click at [341, 366] on button "Google Search Console" at bounding box center [380, 371] width 154 height 35
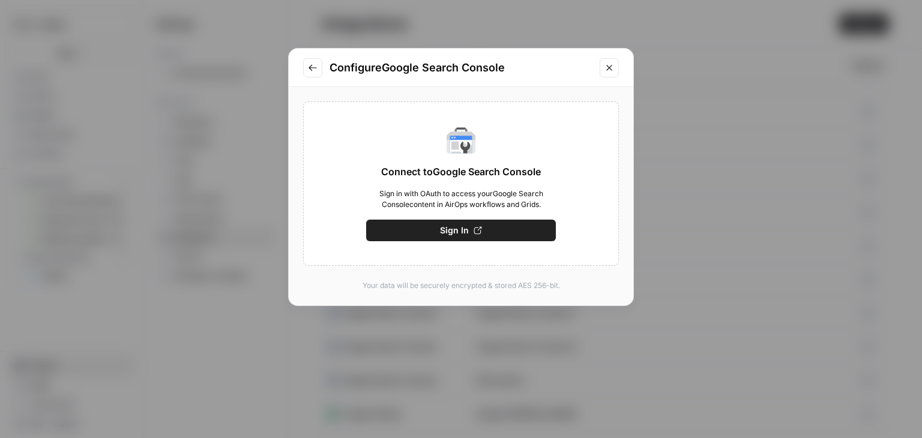
click at [495, 232] on button "Sign In" at bounding box center [461, 231] width 190 height 22
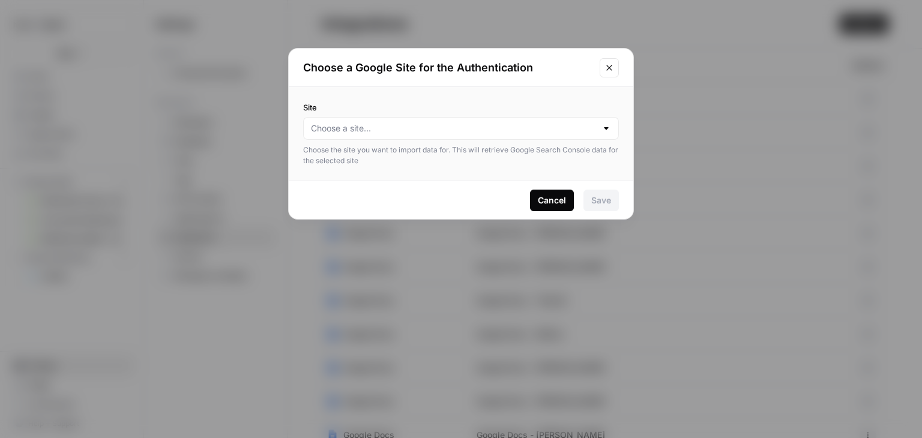
click at [608, 127] on div at bounding box center [607, 128] width 10 height 12
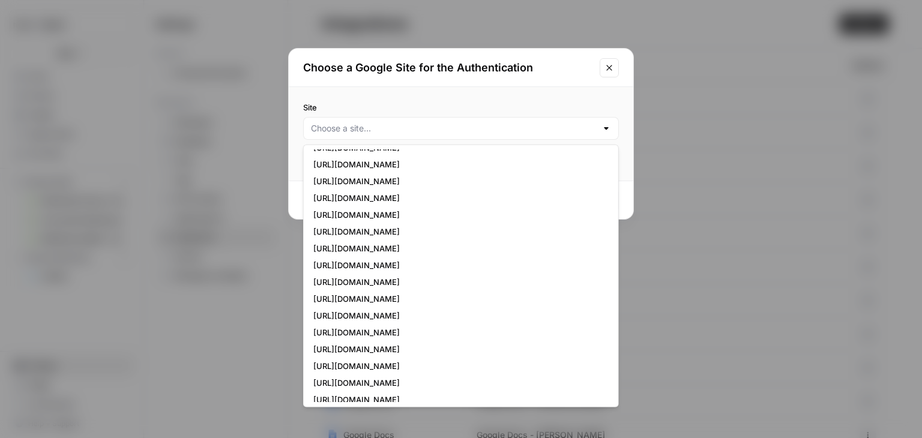
scroll to position [2397, 0]
click at [407, 235] on span "https://www.manutan.com/fr/" at bounding box center [458, 233] width 291 height 12
type input "https://www.manutan.com/fr/"
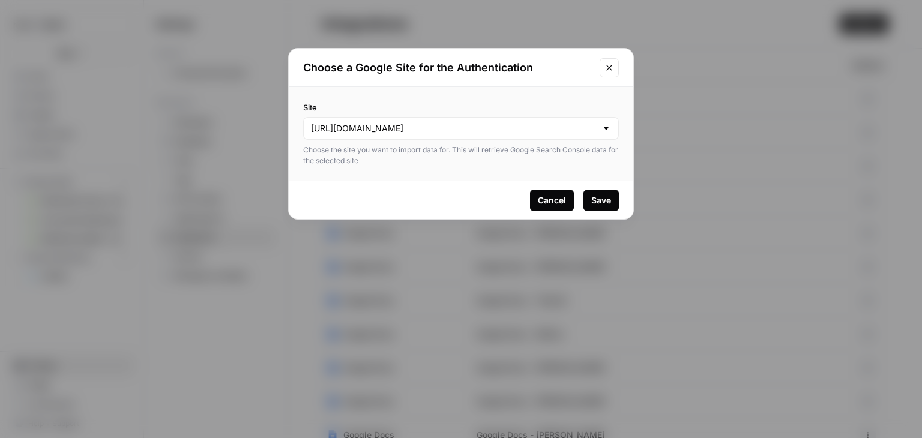
click at [420, 135] on div "https://www.manutan.com/fr/" at bounding box center [461, 128] width 316 height 23
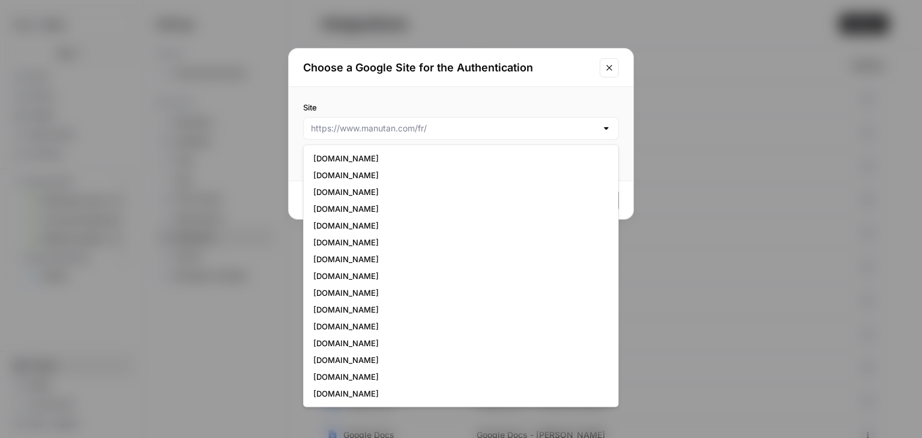
scroll to position [4237, 0]
click at [417, 325] on span "manutan.fr" at bounding box center [458, 325] width 291 height 12
type input "manutan.fr"
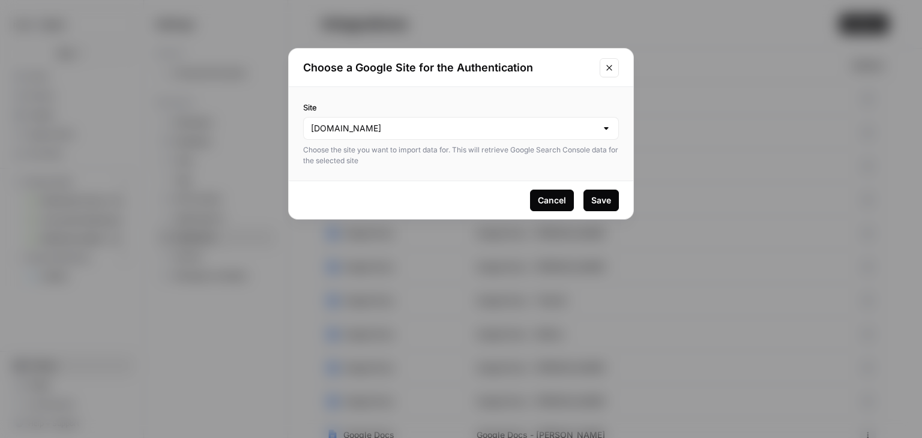
click at [595, 196] on div "Save" at bounding box center [601, 201] width 20 height 12
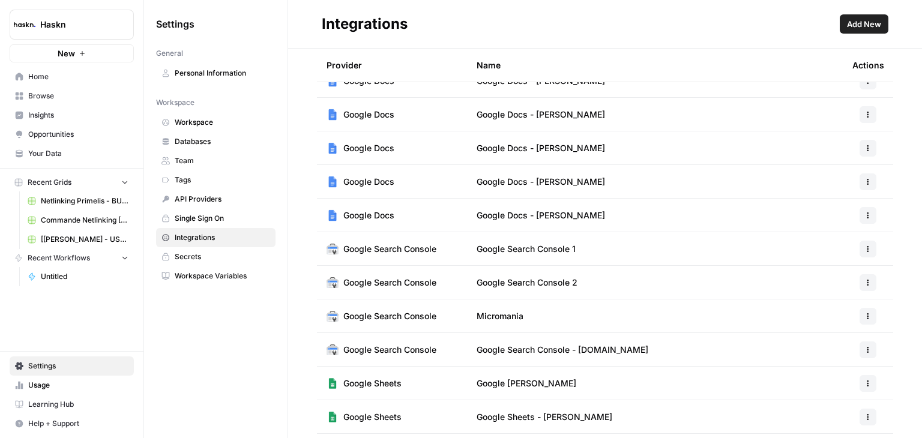
scroll to position [372, 0]
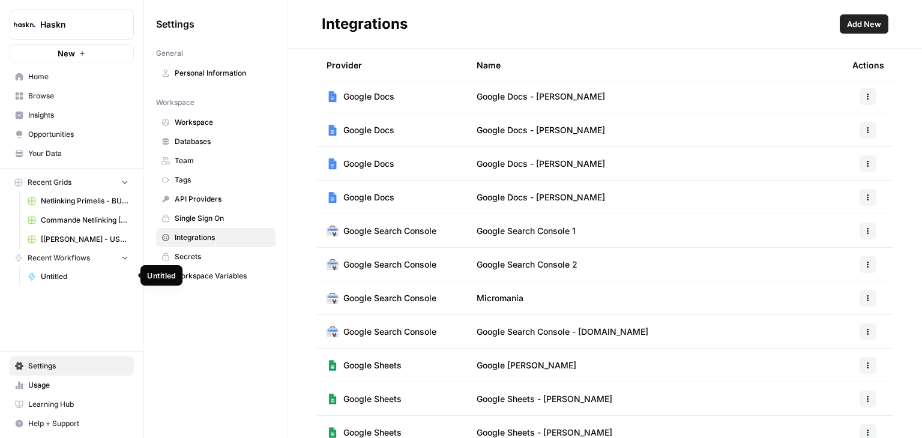
click at [76, 272] on span "Untitled" at bounding box center [85, 276] width 88 height 11
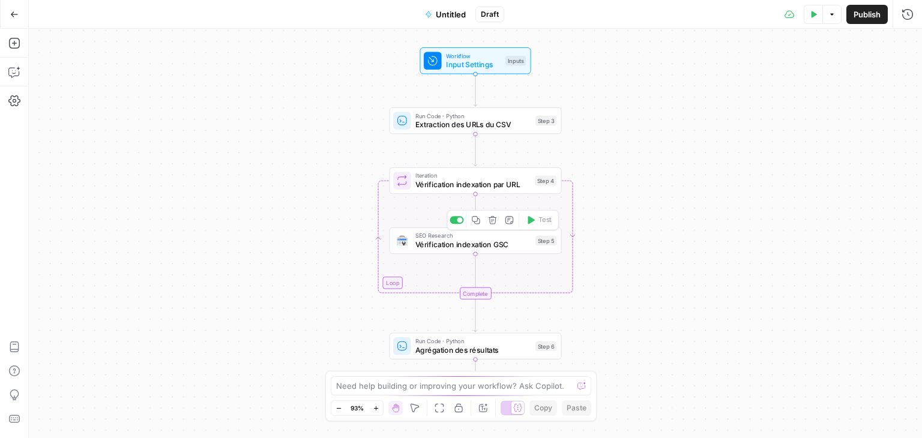
click at [502, 253] on div "SEO Research Vérification indexation GSC Step 5 Copy step Delete step Add Note …" at bounding box center [476, 241] width 172 height 26
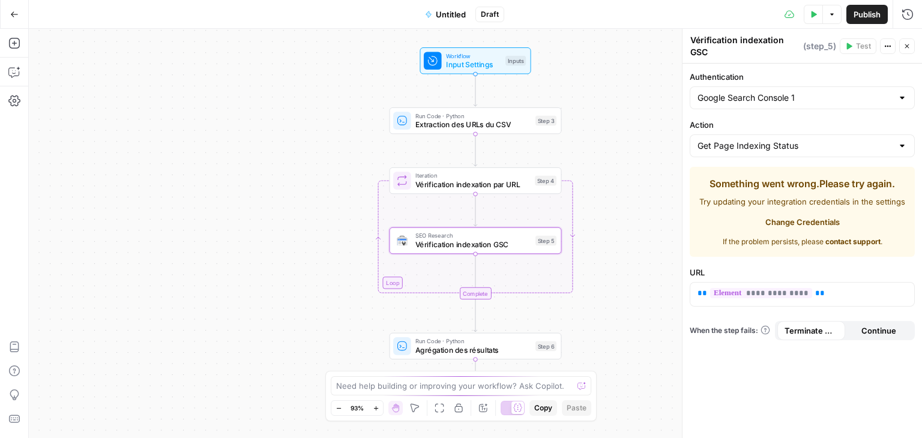
click at [894, 101] on div "Google Search Console 1" at bounding box center [802, 97] width 225 height 23
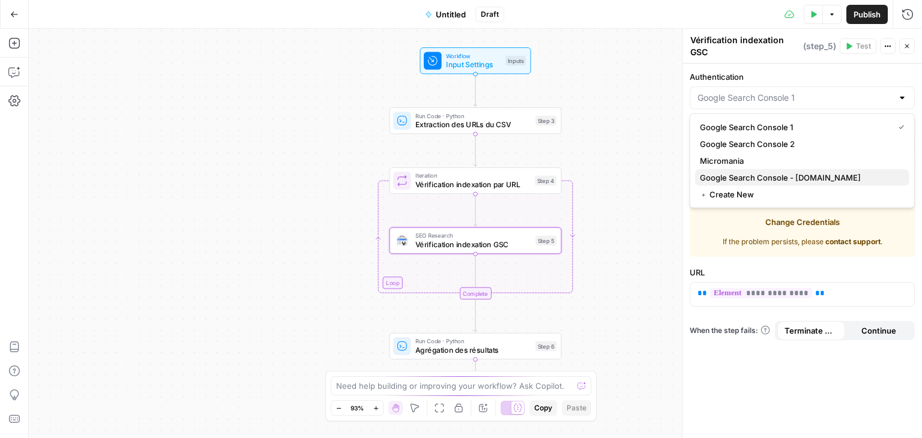
click at [821, 172] on span "Google Search Console - manutan.fr" at bounding box center [800, 178] width 200 height 12
type input "Google Search Console - manutan.fr"
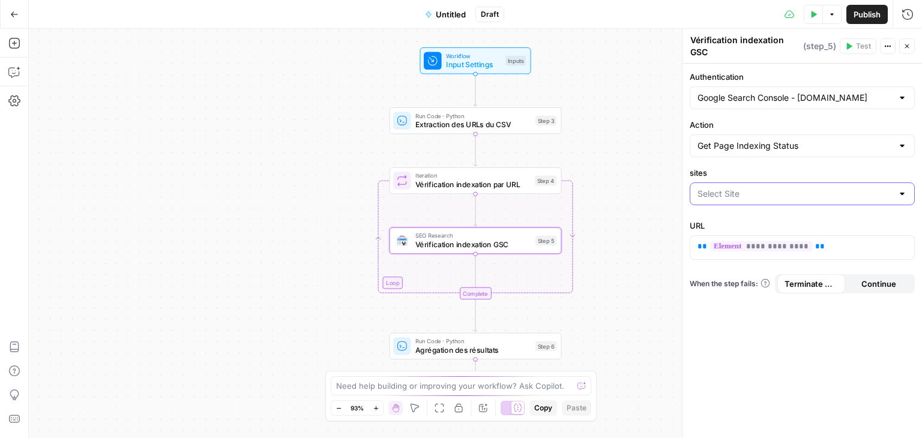
click at [795, 195] on input "sites" at bounding box center [795, 194] width 195 height 12
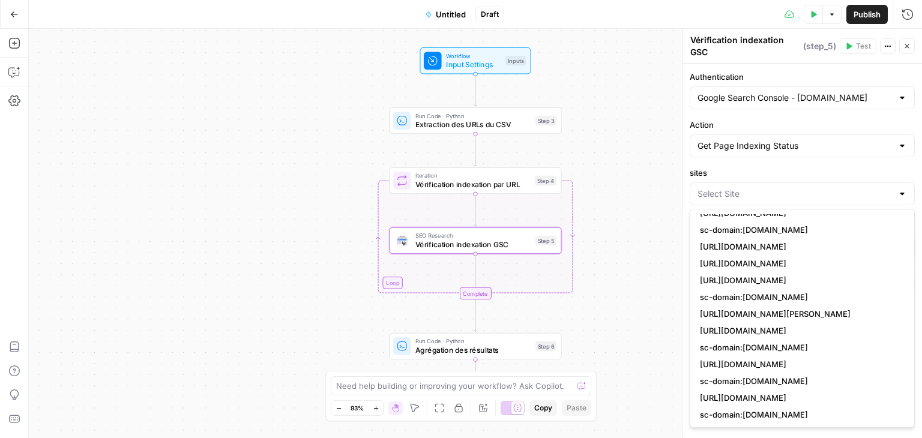
scroll to position [2968, 0]
click at [752, 199] on div at bounding box center [802, 194] width 225 height 23
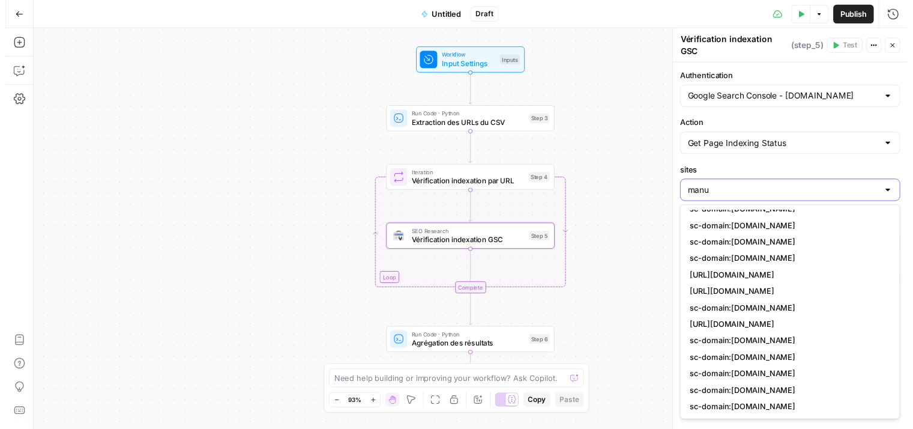
scroll to position [94, 0]
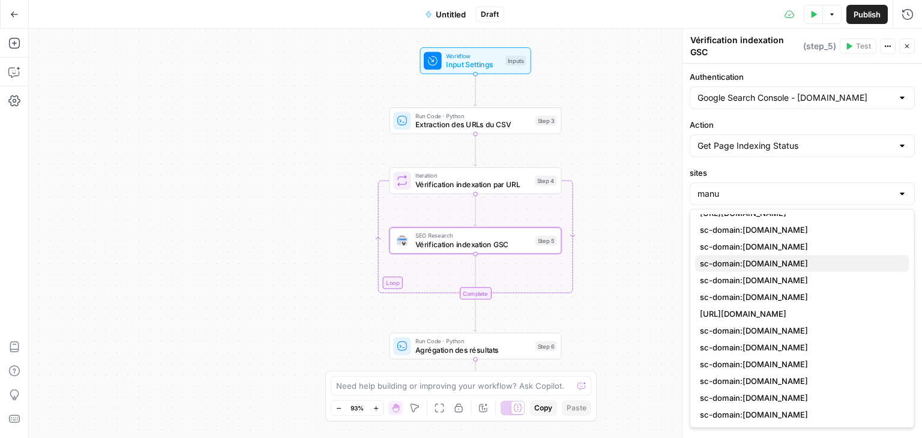
click at [783, 260] on span "sc-domain:manutan.fr" at bounding box center [800, 264] width 200 height 12
type input "sc-domain:manutan.fr"
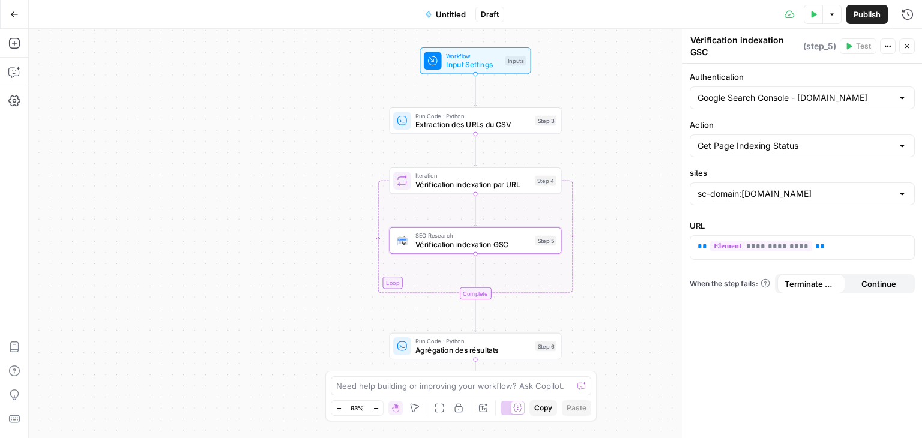
click at [862, 18] on span "Publish" at bounding box center [867, 14] width 27 height 12
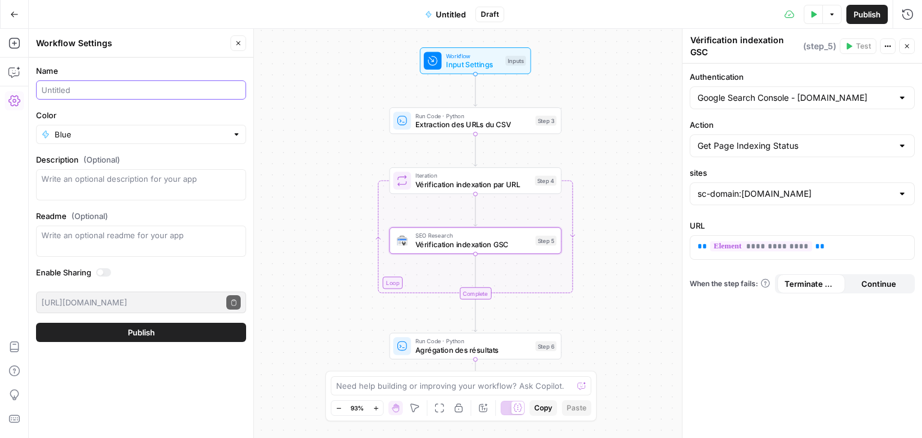
click at [82, 92] on input "Name" at bounding box center [140, 90] width 199 height 12
type input "Check index"
drag, startPoint x: 131, startPoint y: 333, endPoint x: 118, endPoint y: 380, distance: 49.4
click at [118, 380] on div "Name Check index Color Blue Description (Optional) Readme (Optional) Write an o…" at bounding box center [141, 248] width 225 height 381
click at [107, 273] on div at bounding box center [103, 272] width 15 height 8
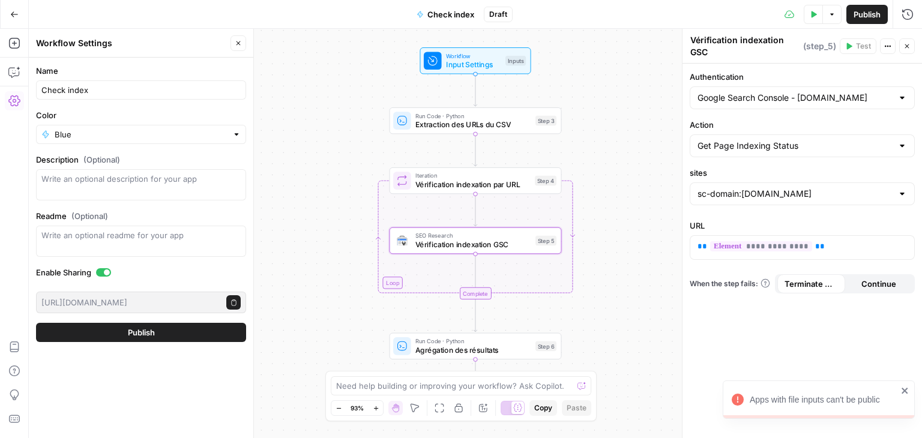
click at [143, 337] on span "Publish" at bounding box center [141, 333] width 27 height 12
click at [109, 277] on label "Enable Sharing" at bounding box center [141, 273] width 210 height 12
click at [136, 328] on span "Publish" at bounding box center [141, 333] width 27 height 12
click at [106, 276] on label "Enable Sharing" at bounding box center [141, 273] width 210 height 12
click at [106, 273] on div at bounding box center [107, 273] width 6 height 6
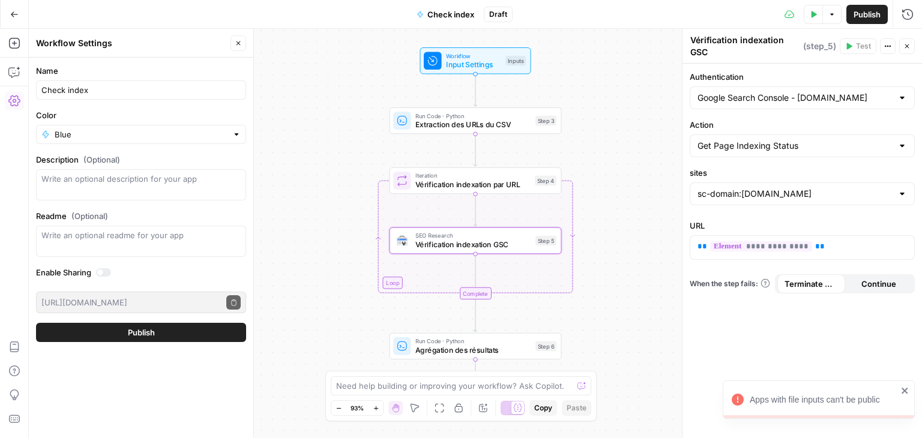
click at [143, 339] on button "Publish" at bounding box center [141, 332] width 210 height 19
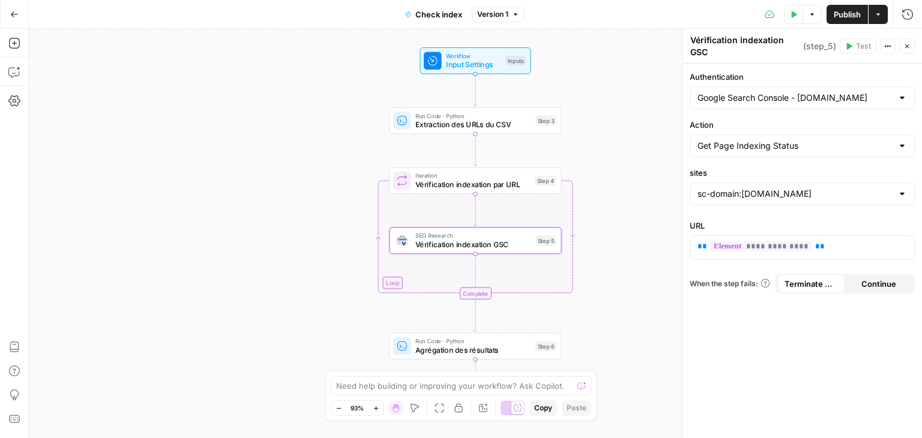
click at [796, 15] on icon "button" at bounding box center [793, 14] width 7 height 7
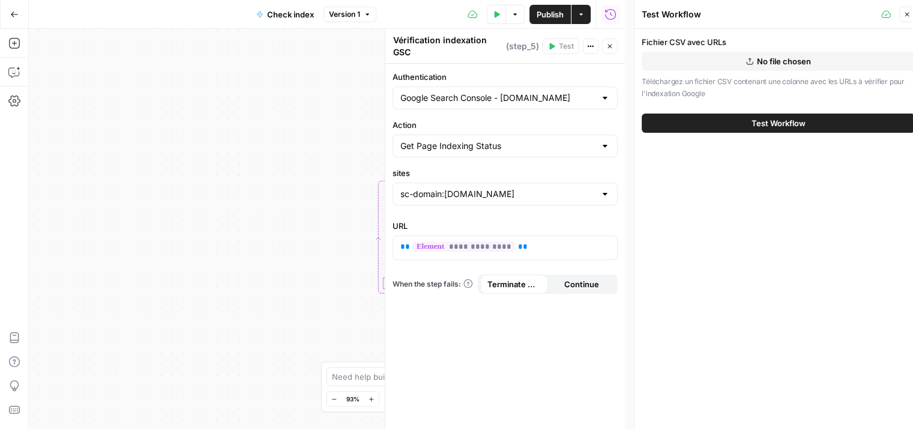
click at [771, 62] on span "No file chosen" at bounding box center [784, 61] width 54 height 12
click at [790, 229] on div "Fichier CSV avec URLs No file chosen Téléchargez un fichier CSV contenant une c…" at bounding box center [779, 233] width 288 height 409
click at [495, 13] on icon "button" at bounding box center [497, 14] width 5 height 7
click at [131, 113] on div "Workflow Input Settings Inputs Run Code · Python Extraction des URLs du CSV Ste…" at bounding box center [327, 229] width 596 height 400
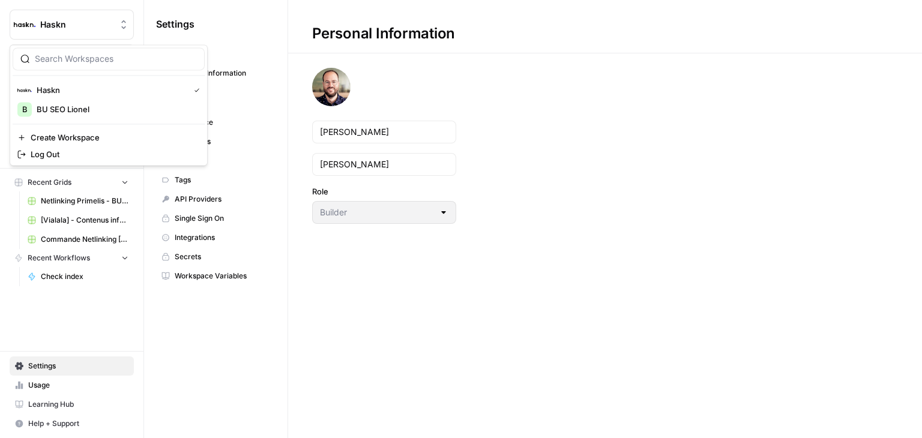
click at [118, 23] on icon "Workspace: Haskn" at bounding box center [124, 25] width 12 height 12
click at [388, 409] on div "Personal Information [PERSON_NAME] Role Builder" at bounding box center [605, 219] width 634 height 438
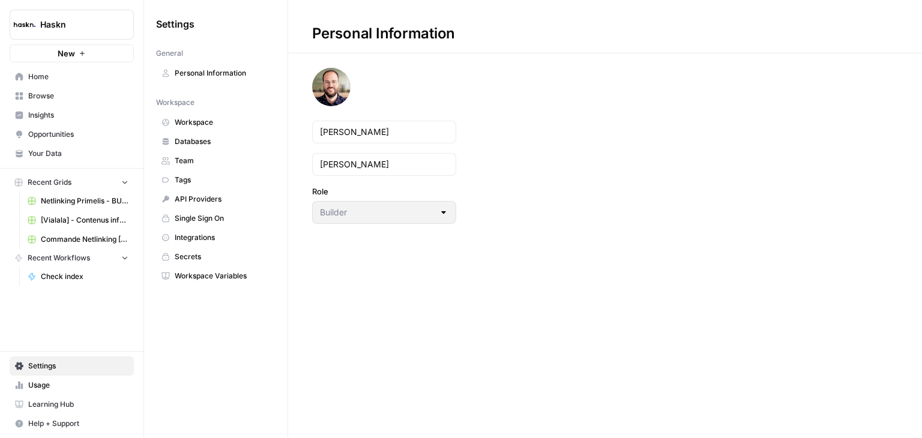
click at [55, 70] on link "Home" at bounding box center [72, 76] width 124 height 19
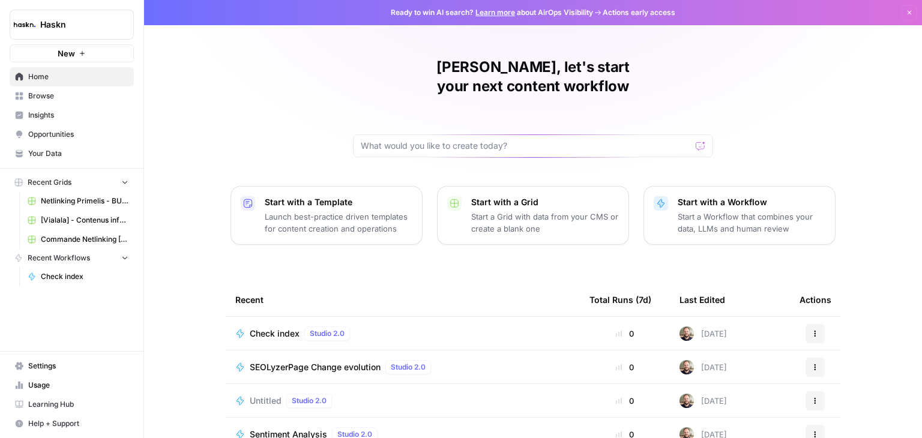
click at [399, 327] on div "Check index Studio 2.0" at bounding box center [402, 334] width 335 height 14
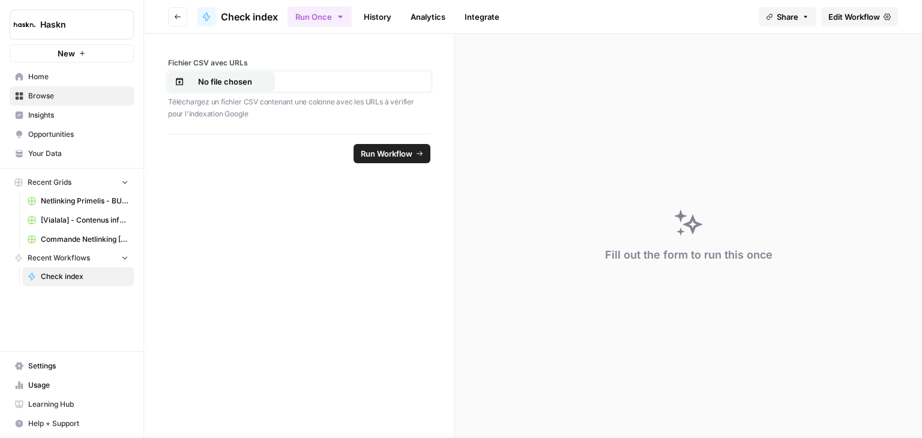
click at [189, 73] on button "No file chosen" at bounding box center [221, 81] width 107 height 19
click at [372, 154] on span "Run Workflow" at bounding box center [387, 154] width 52 height 12
click at [875, 18] on span "Edit Workflow" at bounding box center [854, 17] width 52 height 12
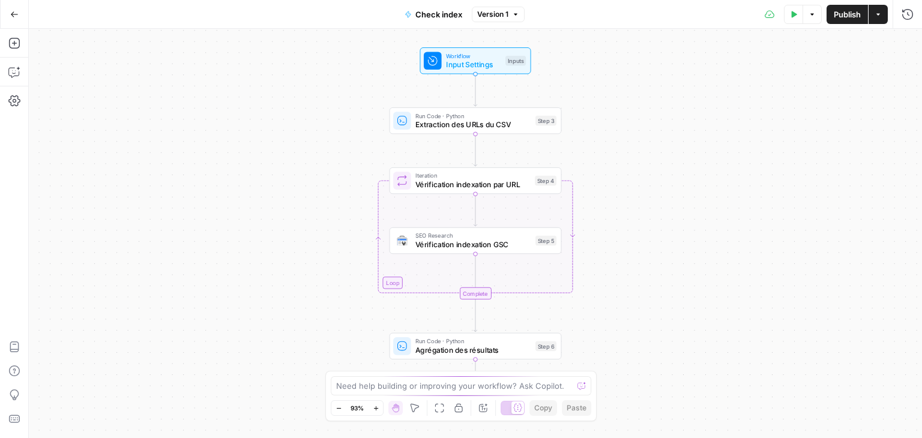
click at [792, 17] on button "Test Data" at bounding box center [793, 14] width 19 height 19
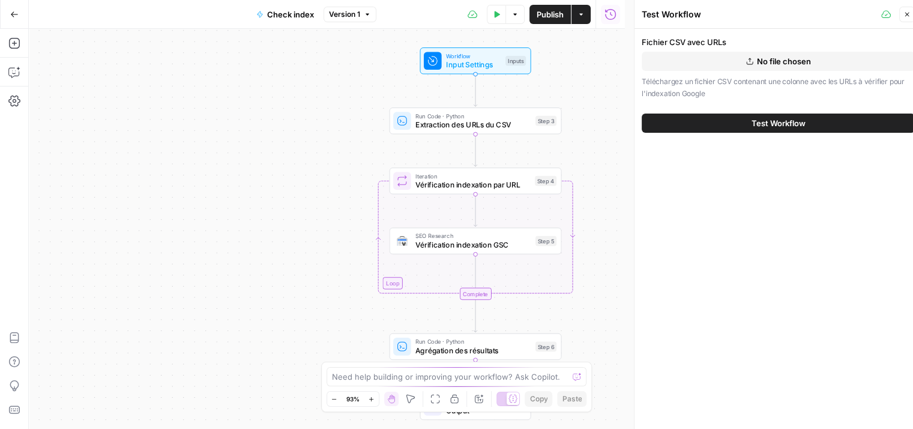
click at [767, 67] on button "No file chosen" at bounding box center [778, 61] width 273 height 19
click at [725, 116] on button "Test Workflow" at bounding box center [778, 122] width 273 height 19
click at [783, 122] on span "Test Workflow" at bounding box center [779, 123] width 54 height 12
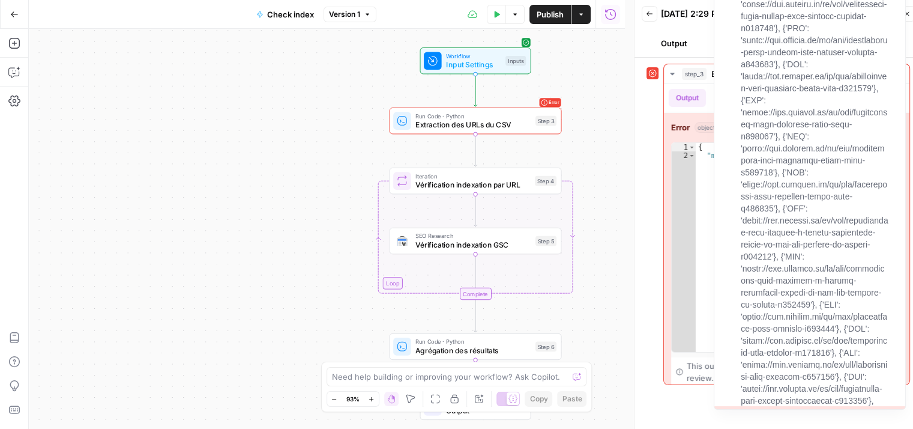
click at [656, 112] on div "step_3 Extraction des URLs du CSV 1 second Output Logs Metadata Error object Fi…" at bounding box center [779, 224] width 264 height 321
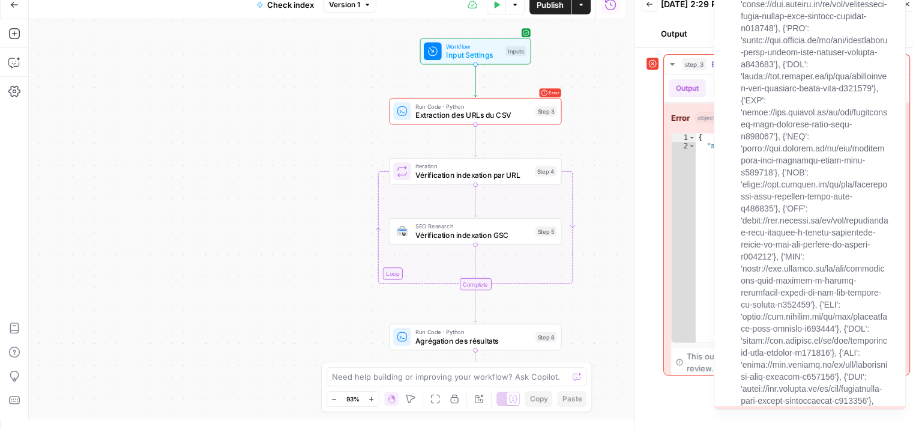
type textarea "**********"
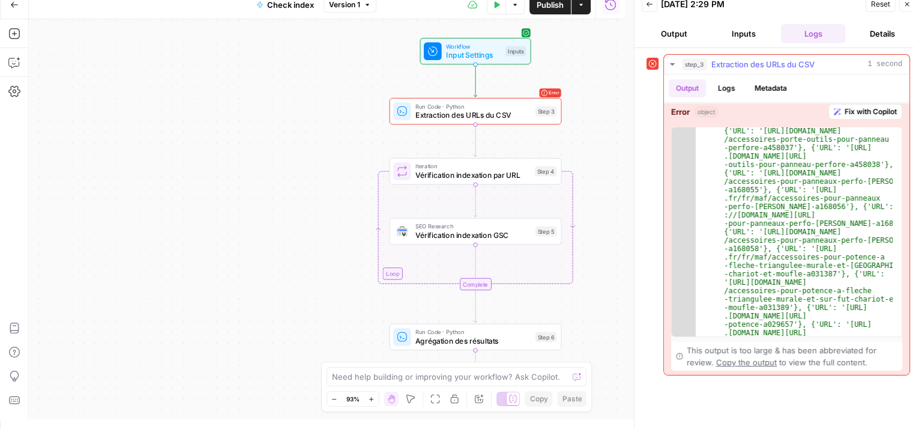
scroll to position [8, 0]
click at [760, 358] on span "Copy the output" at bounding box center [746, 360] width 61 height 10
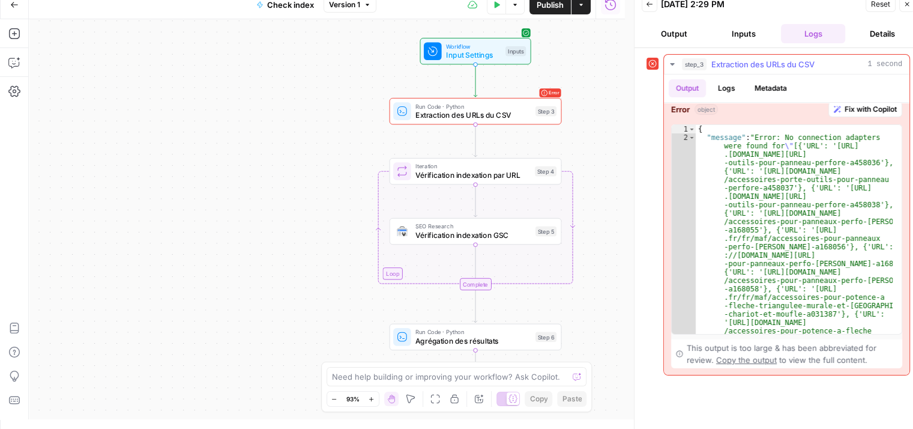
scroll to position [0, 0]
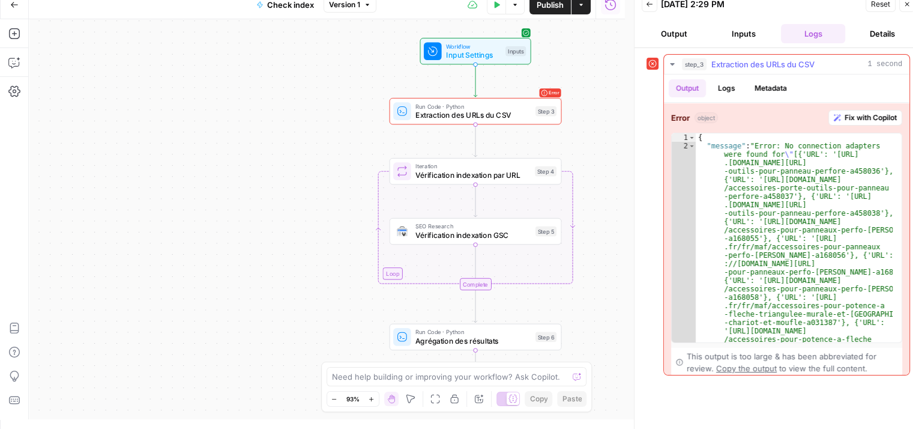
click at [876, 118] on span "Fix with Copilot" at bounding box center [871, 117] width 52 height 11
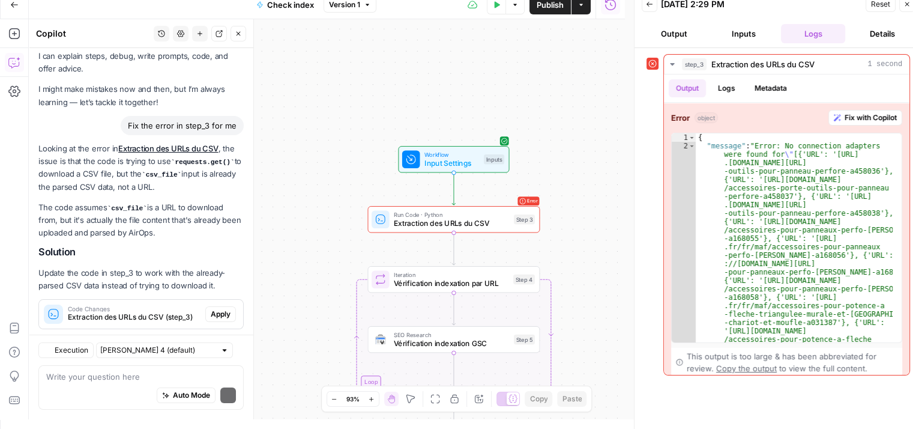
scroll to position [62, 0]
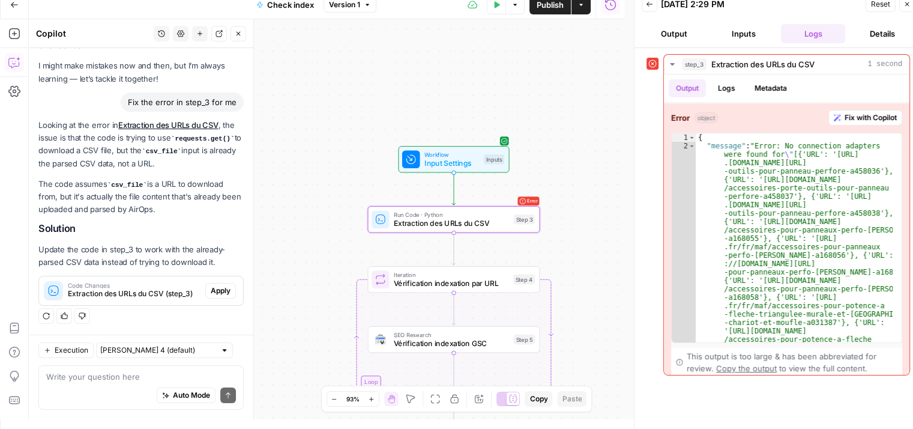
click at [215, 295] on span "Apply" at bounding box center [221, 290] width 20 height 11
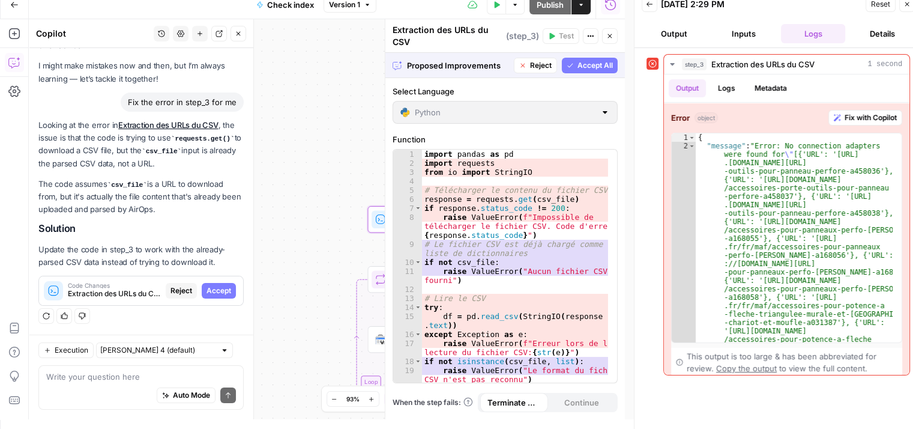
click at [215, 295] on span "Accept" at bounding box center [219, 290] width 25 height 11
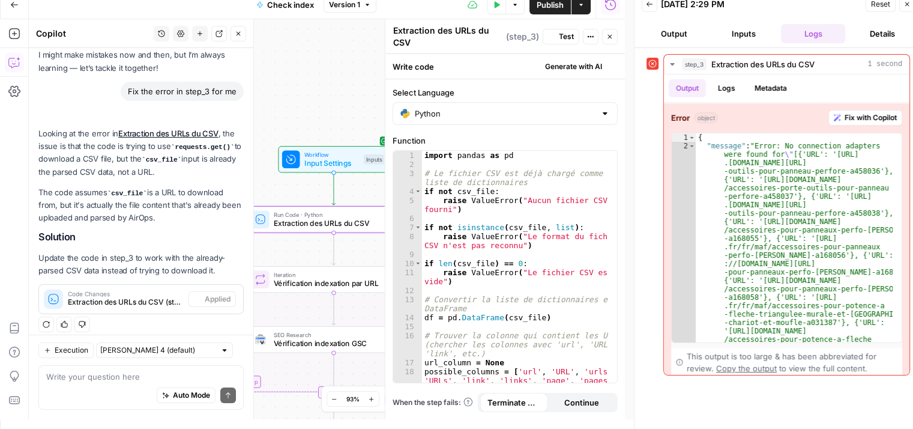
scroll to position [82, 0]
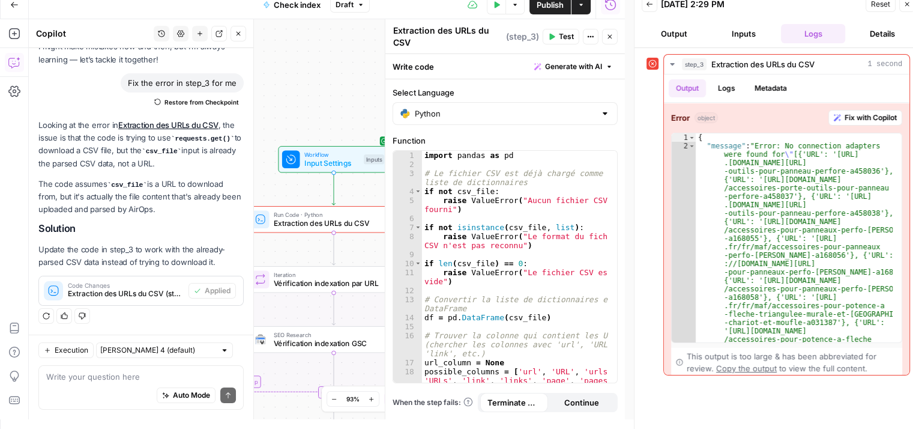
click at [342, 72] on div "Workflow Input Settings Inputs Error Run Code · Python Extraction des URLs du C…" at bounding box center [327, 219] width 596 height 400
click at [235, 29] on button "Close" at bounding box center [239, 34] width 16 height 16
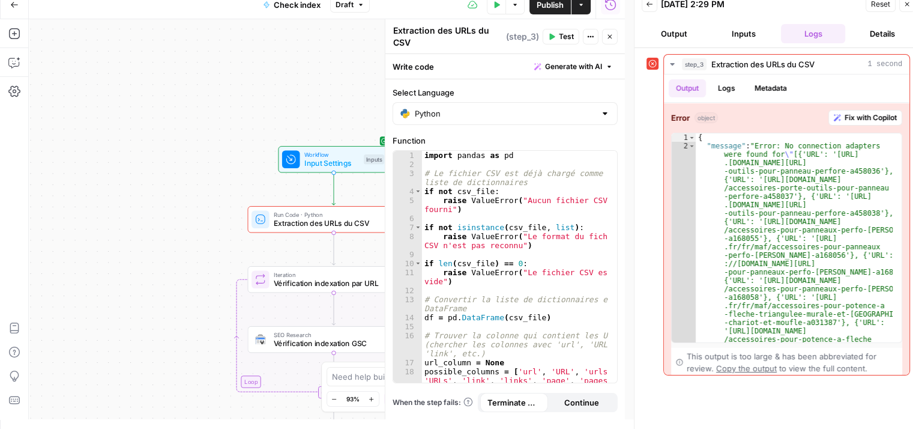
click at [908, 5] on icon "button" at bounding box center [907, 4] width 4 height 4
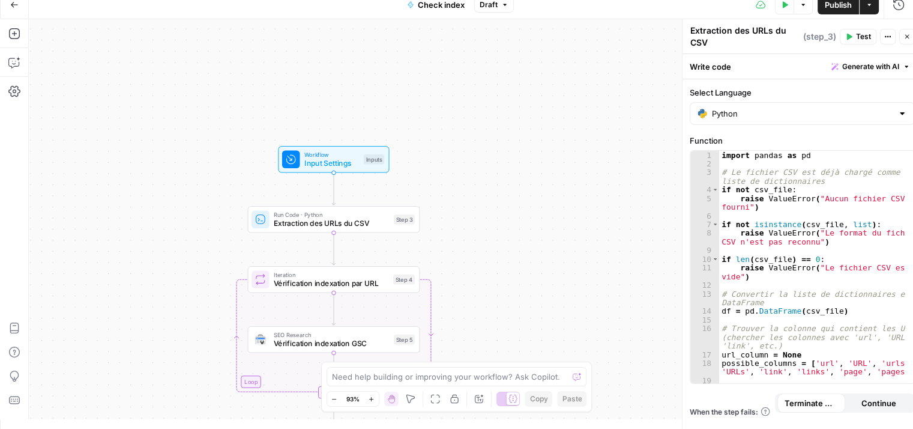
scroll to position [0, 0]
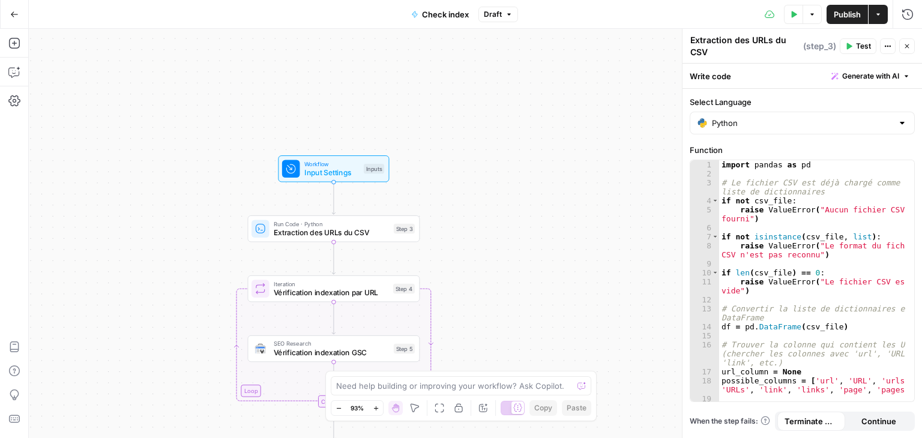
click at [857, 43] on span "Test" at bounding box center [863, 46] width 15 height 11
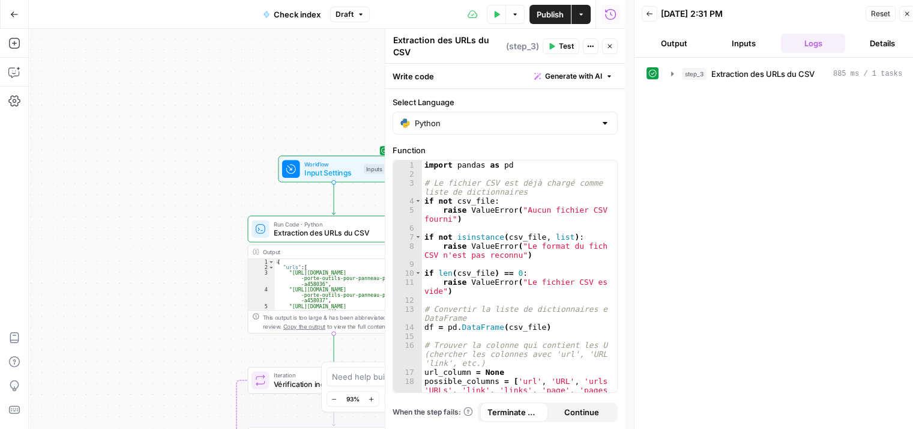
click at [498, 22] on button "Test Data" at bounding box center [496, 14] width 19 height 19
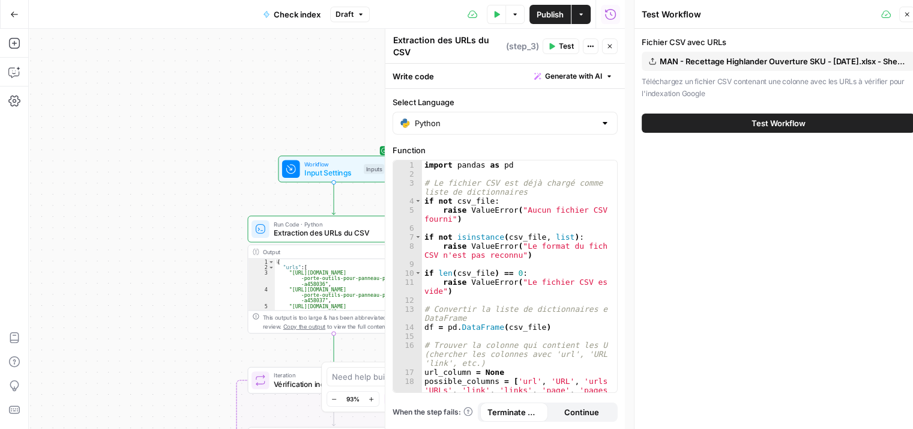
click at [704, 125] on button "Test Workflow" at bounding box center [778, 122] width 273 height 19
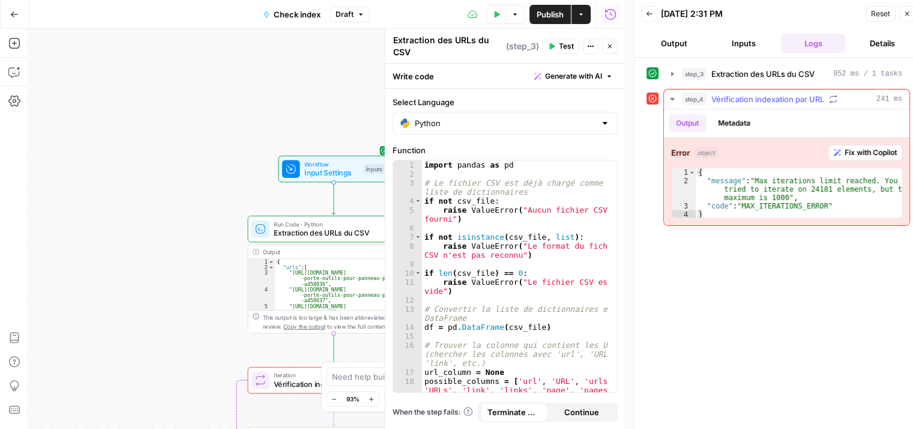
click at [875, 153] on span "Fix with Copilot" at bounding box center [871, 152] width 52 height 11
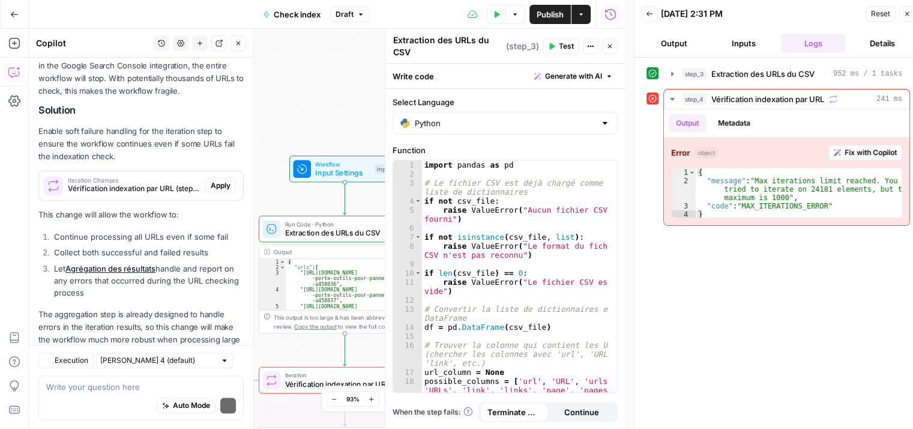
scroll to position [498, 0]
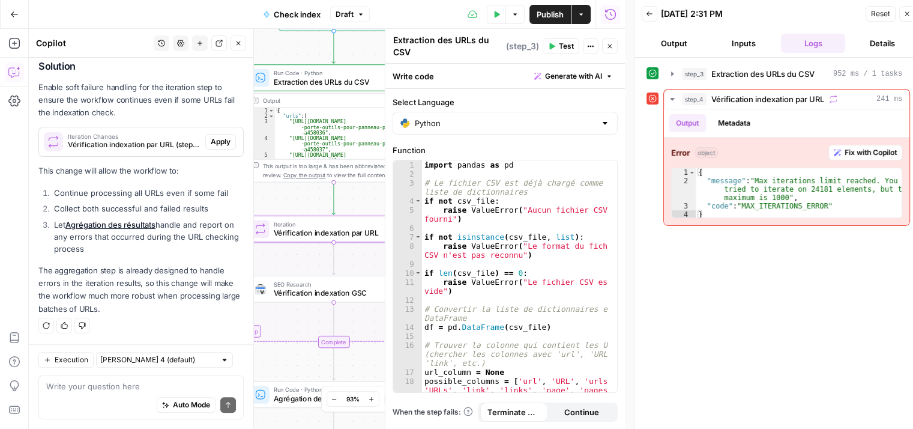
click at [212, 142] on span "Apply" at bounding box center [221, 141] width 20 height 11
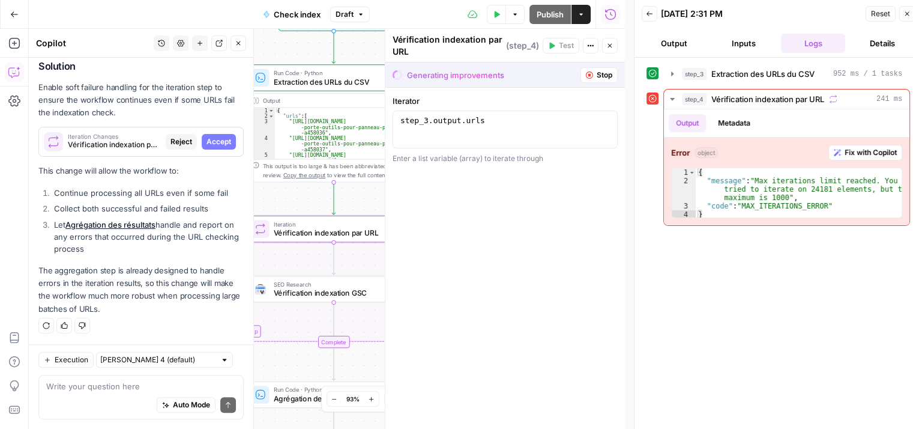
scroll to position [479, 0]
click at [212, 142] on span "Accept" at bounding box center [219, 141] width 25 height 11
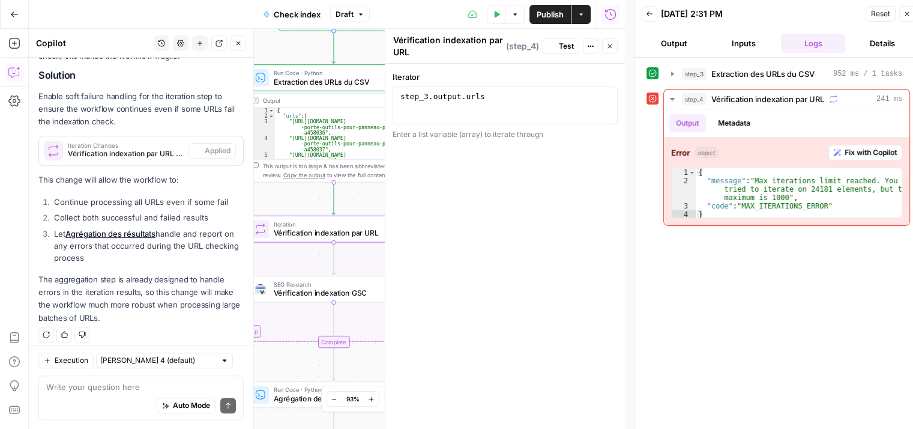
scroll to position [498, 0]
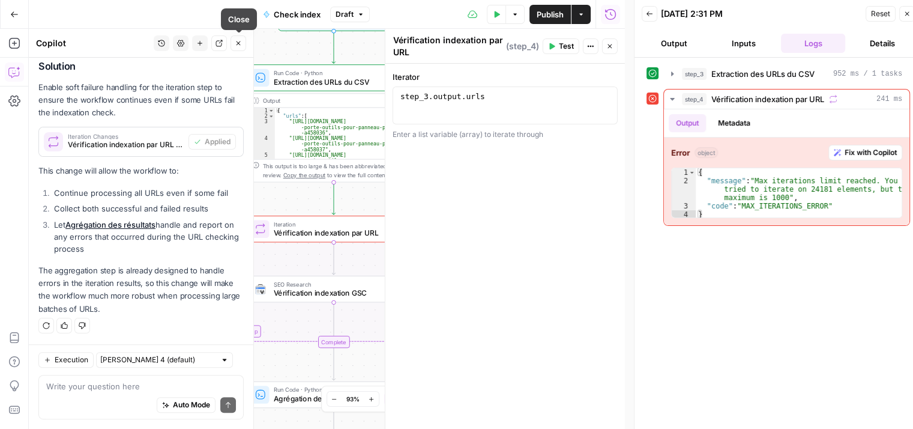
click at [242, 49] on button "Close" at bounding box center [239, 43] width 16 height 16
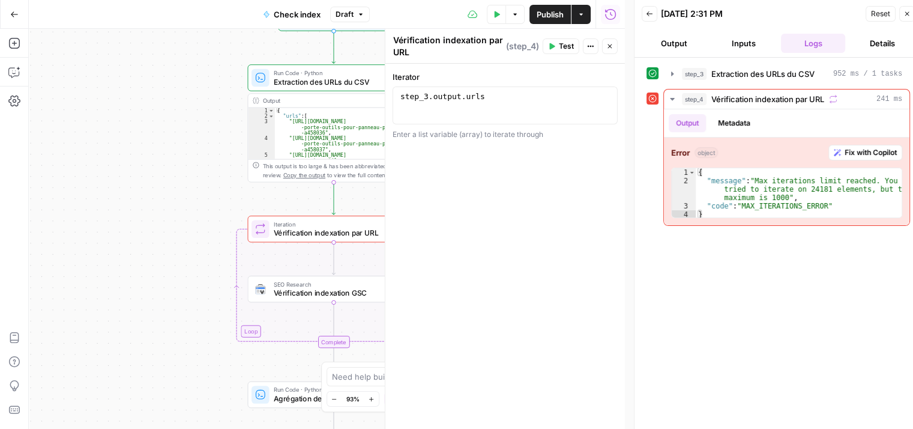
click at [605, 44] on button "Close" at bounding box center [610, 46] width 16 height 16
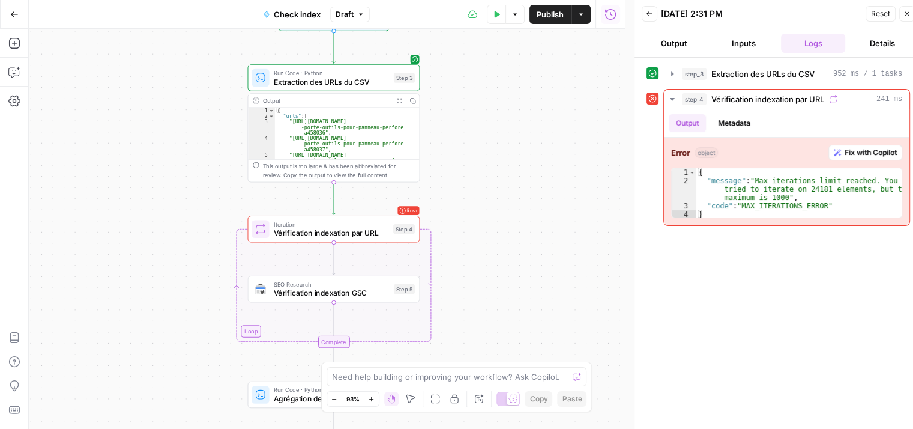
click at [908, 14] on icon "button" at bounding box center [907, 14] width 4 height 4
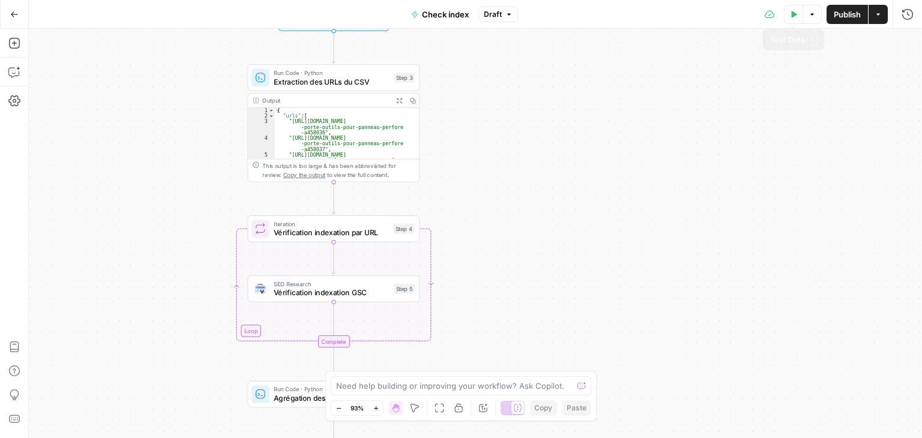
click at [799, 11] on button "Test Data" at bounding box center [793, 14] width 19 height 19
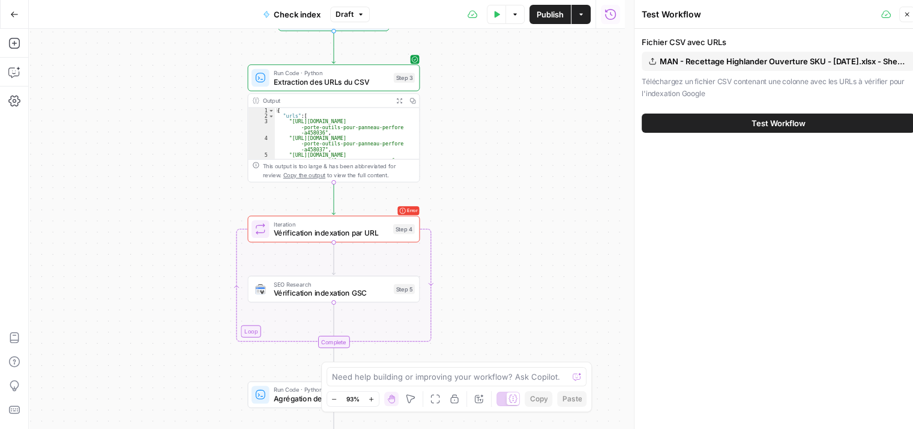
click at [731, 127] on button "Test Workflow" at bounding box center [778, 122] width 273 height 19
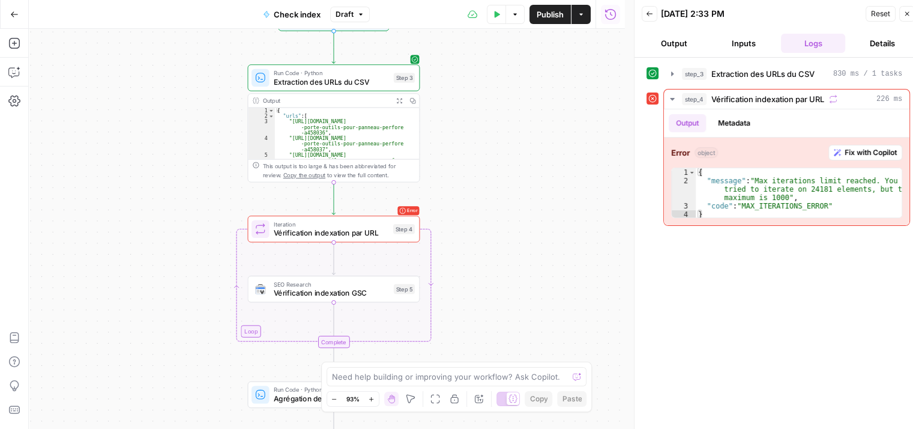
click at [487, 12] on button "Test Data" at bounding box center [496, 14] width 19 height 19
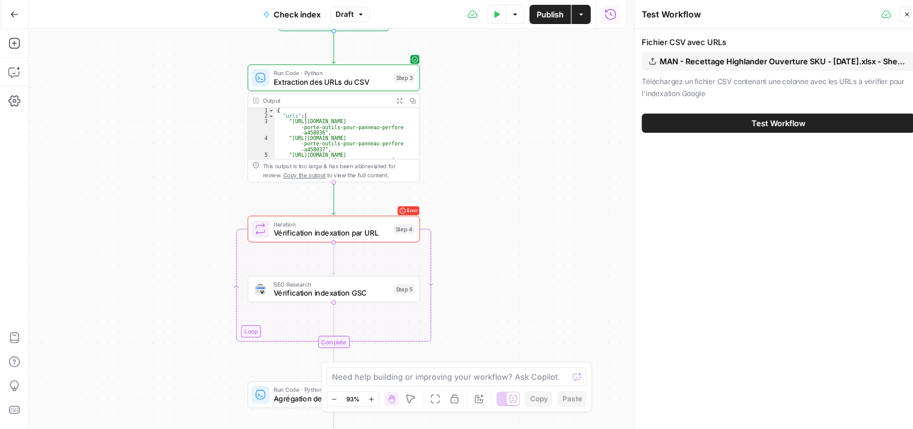
click at [684, 61] on span "MAN - Recettage Highlander Ouverture SKU - 05 02 2025.xlsx - Sheet30.csv" at bounding box center [784, 61] width 248 height 12
click at [762, 117] on span "Test Workflow" at bounding box center [779, 123] width 54 height 12
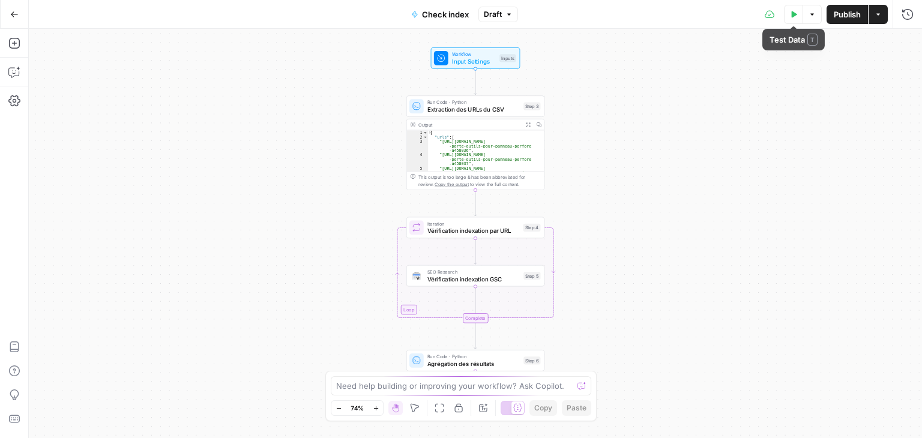
click at [792, 17] on icon "button" at bounding box center [794, 14] width 5 height 7
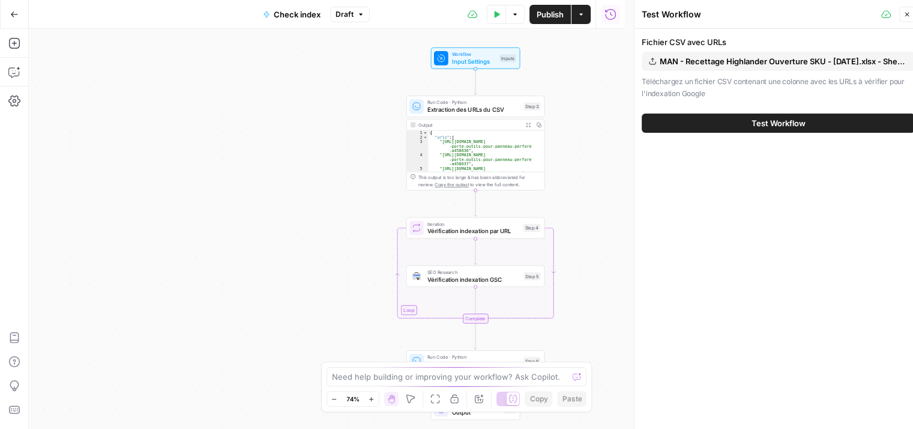
click at [758, 61] on span "MAN - Recettage Highlander Ouverture SKU - [DATE].xlsx - Sheet31 (1).csv" at bounding box center [784, 61] width 248 height 12
click at [728, 120] on button "Test Workflow" at bounding box center [778, 122] width 273 height 19
click at [779, 117] on span "Test Workflow" at bounding box center [779, 123] width 54 height 12
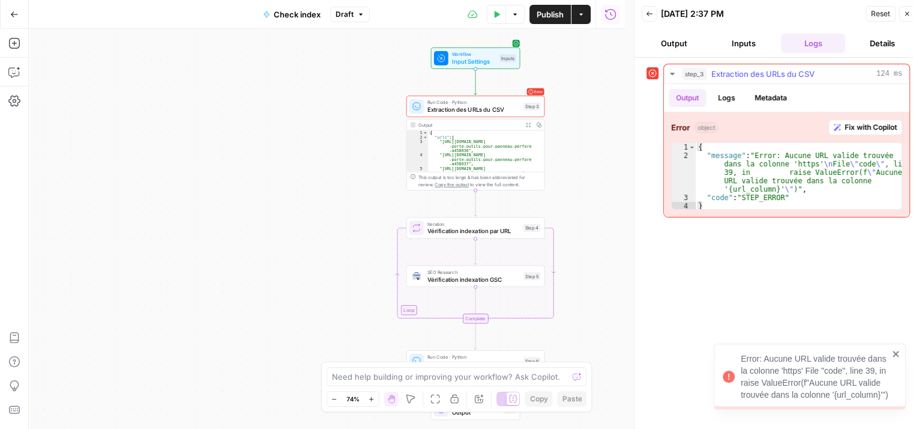
click at [840, 123] on button "Fix with Copilot" at bounding box center [865, 127] width 74 height 16
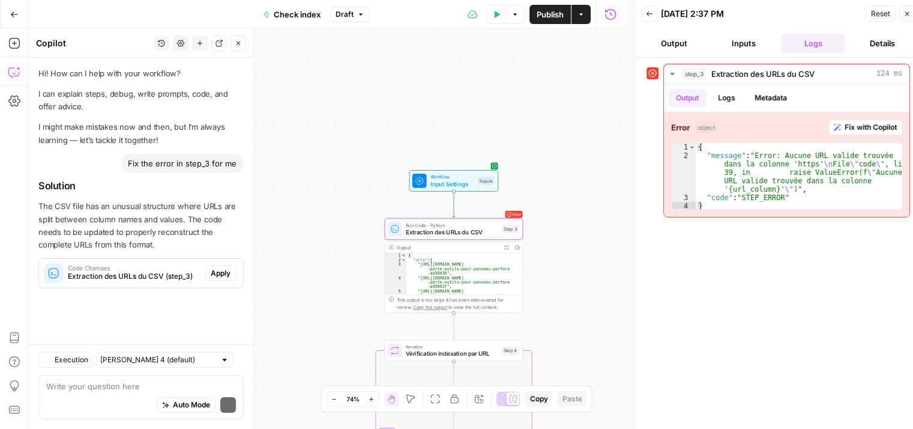
click at [224, 270] on span "Apply" at bounding box center [221, 273] width 20 height 11
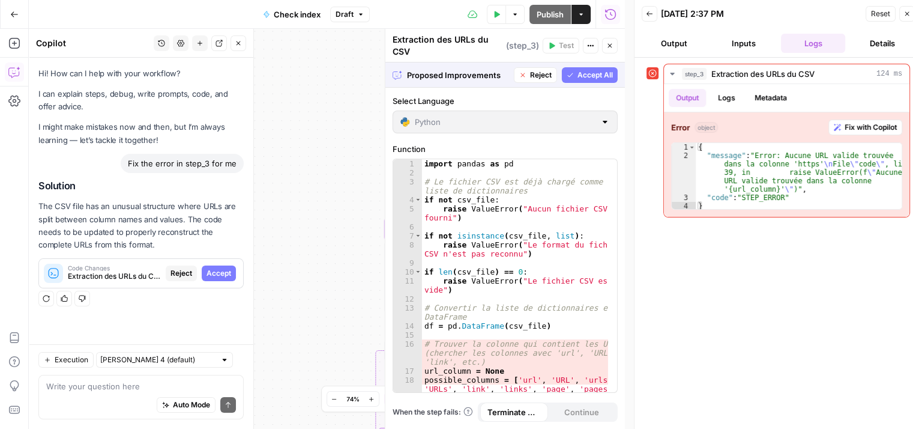
click at [224, 270] on span "Accept" at bounding box center [219, 273] width 25 height 11
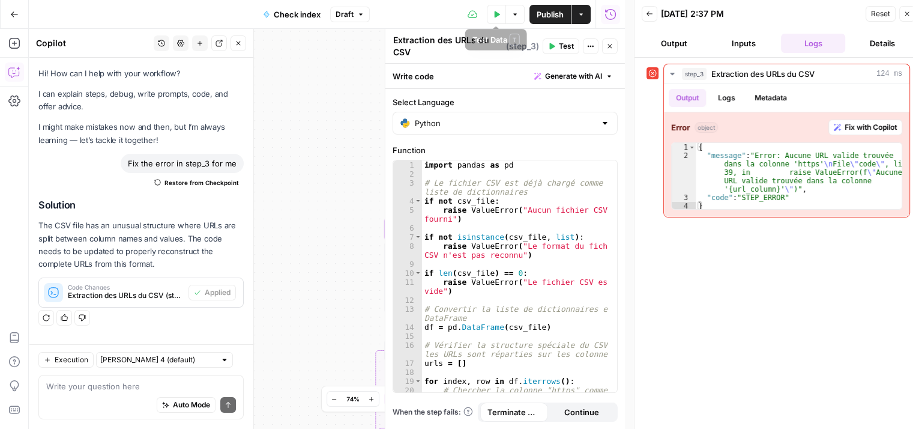
click at [497, 13] on icon "button" at bounding box center [496, 14] width 7 height 7
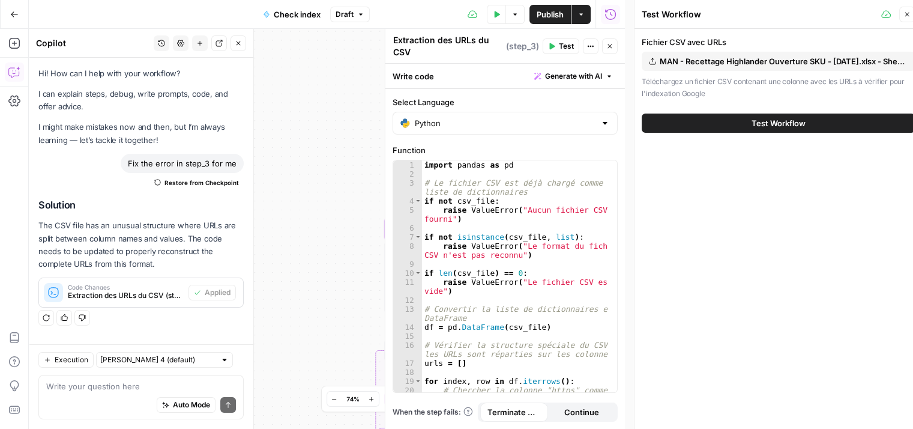
click at [716, 122] on button "Test Workflow" at bounding box center [778, 122] width 273 height 19
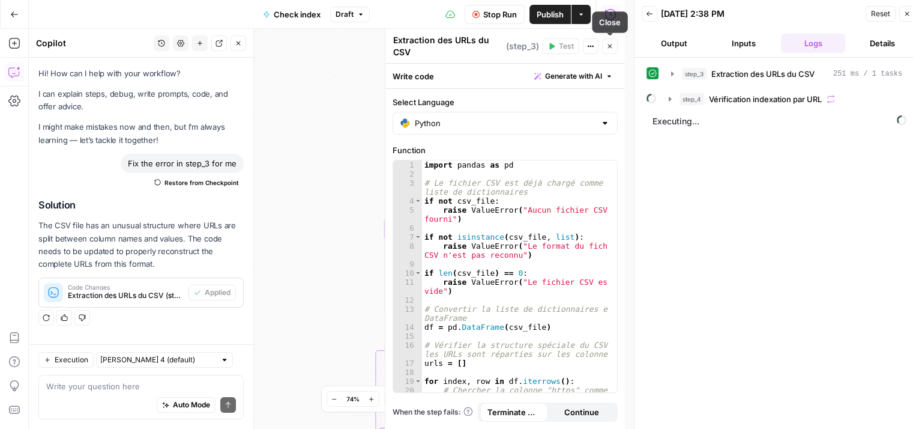
click at [606, 43] on icon "button" at bounding box center [609, 46] width 7 height 7
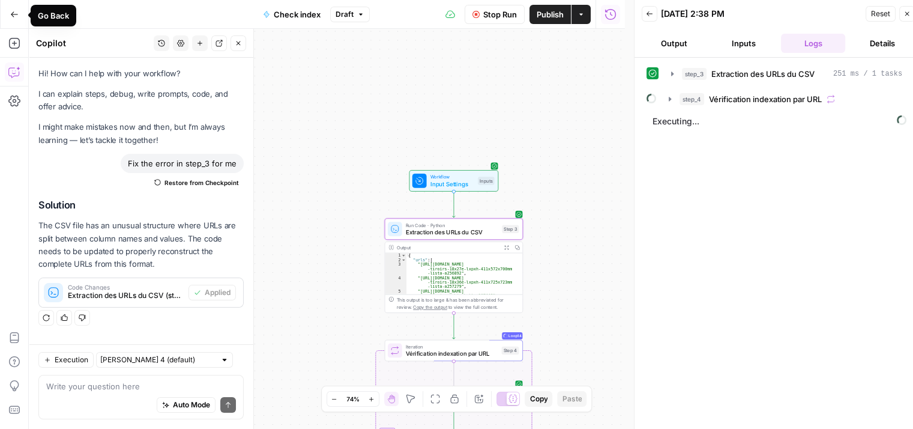
click at [19, 16] on button "Go Back" at bounding box center [15, 15] width 22 height 22
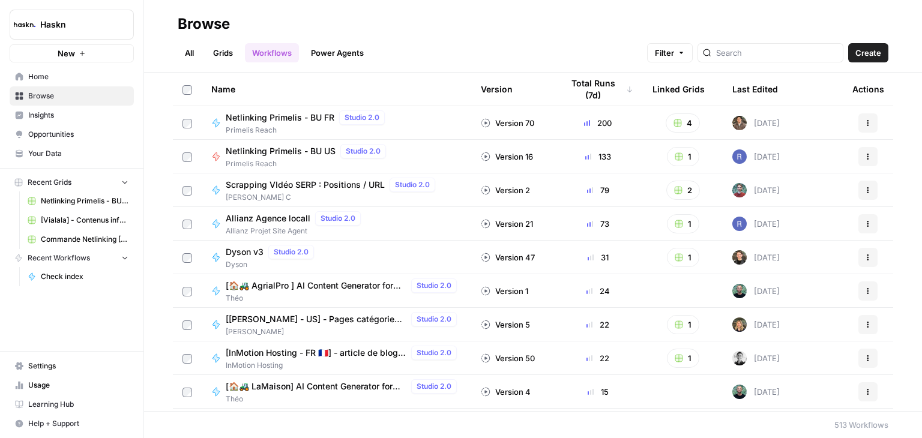
click at [68, 53] on span "New" at bounding box center [66, 53] width 17 height 12
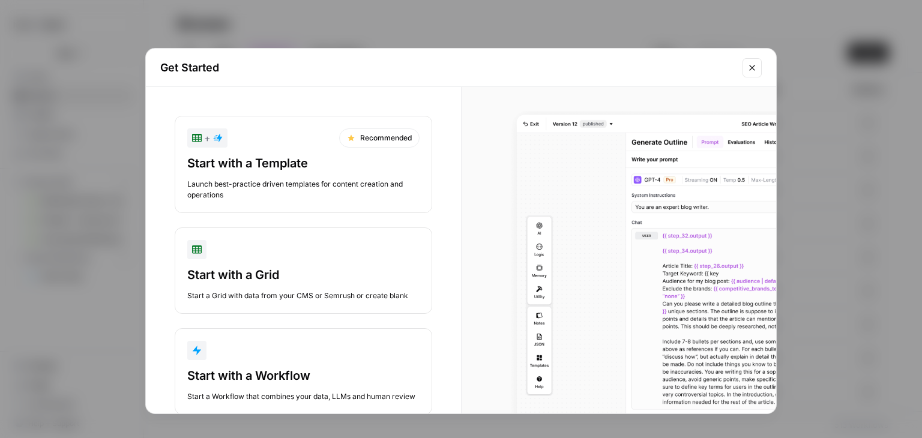
click at [312, 345] on div "button" at bounding box center [303, 350] width 232 height 19
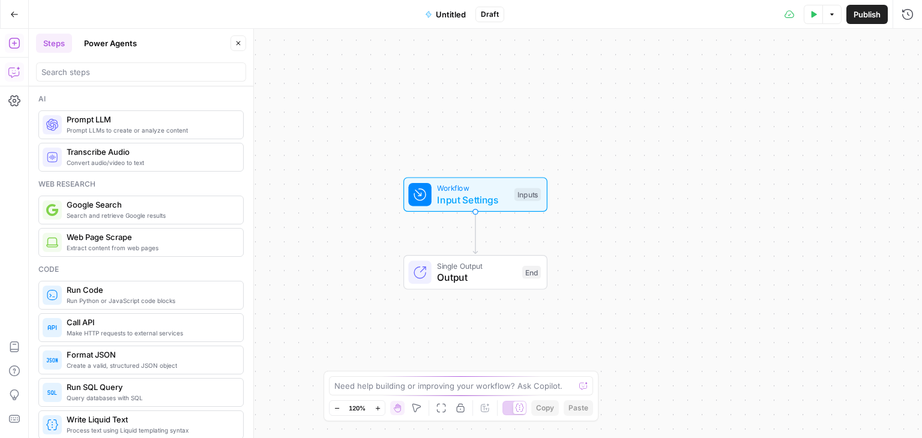
click at [13, 69] on icon "button" at bounding box center [14, 72] width 12 height 12
